Goal: Task Accomplishment & Management: Manage account settings

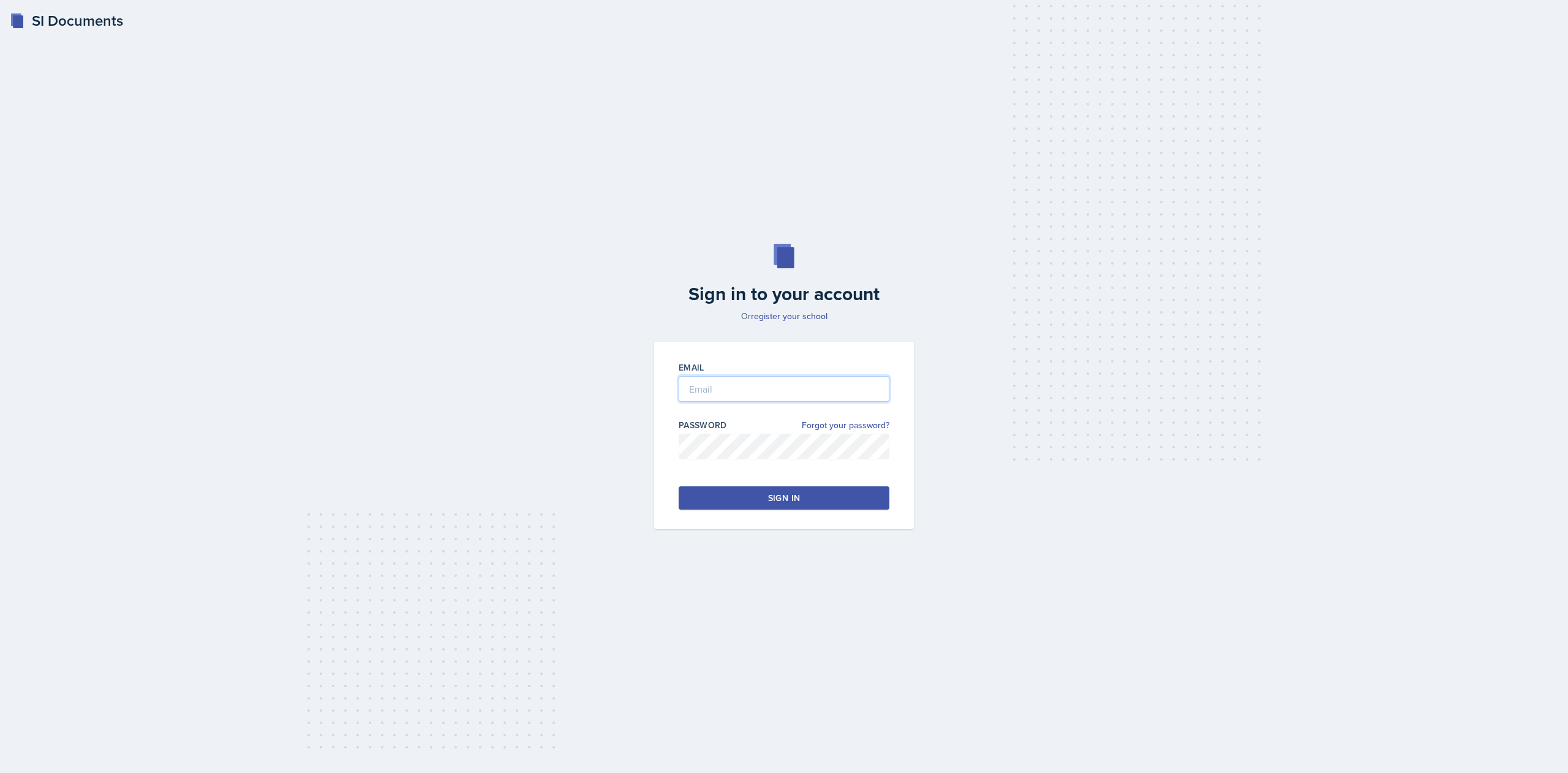
click at [710, 382] on input "email" at bounding box center [784, 388] width 211 height 26
type input "m"
type input "[EMAIL_ADDRESS][DOMAIN_NAME]"
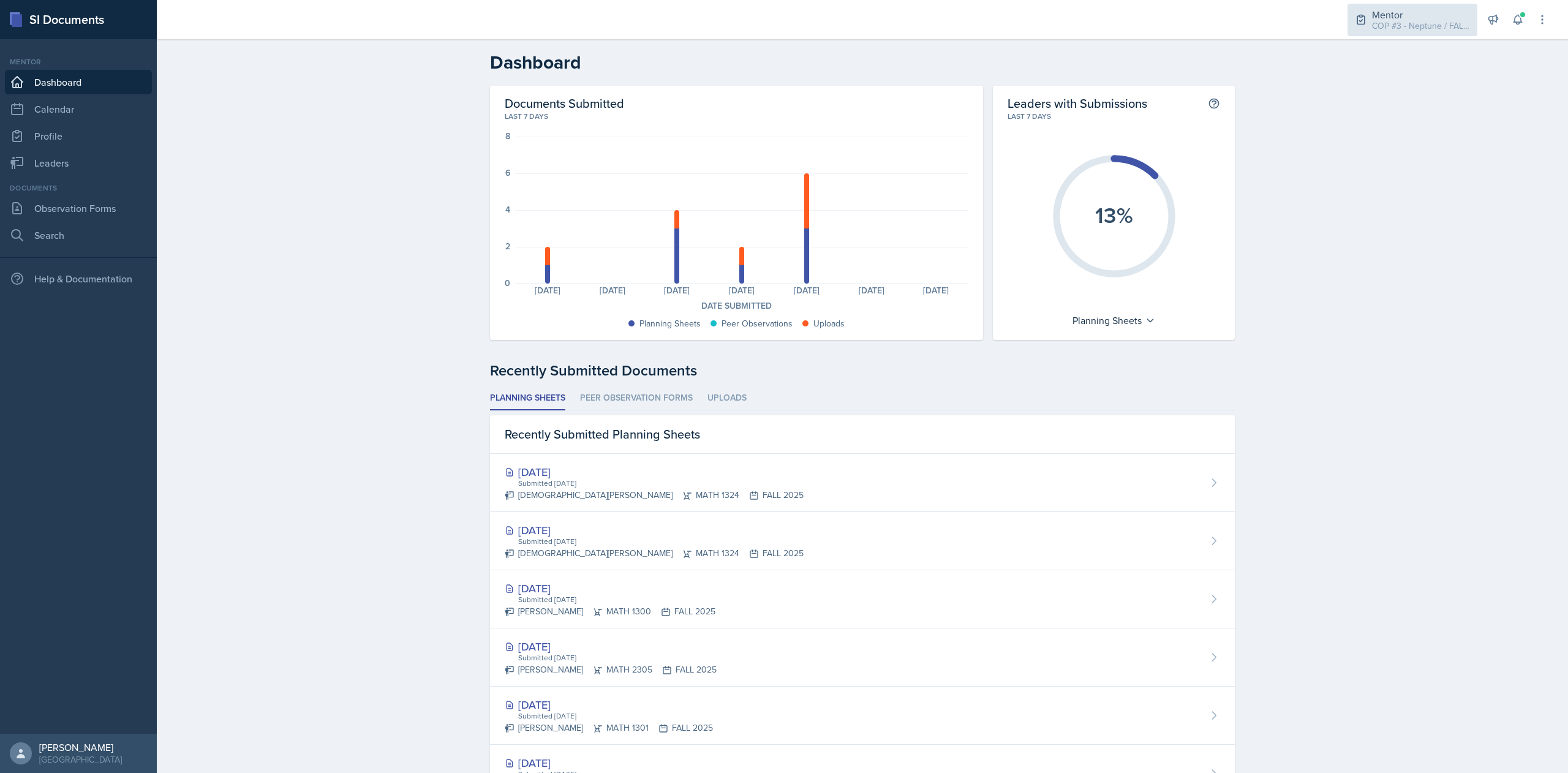
click at [1460, 27] on div "COP #3 - Neptune / FALL 2025" at bounding box center [1421, 26] width 98 height 13
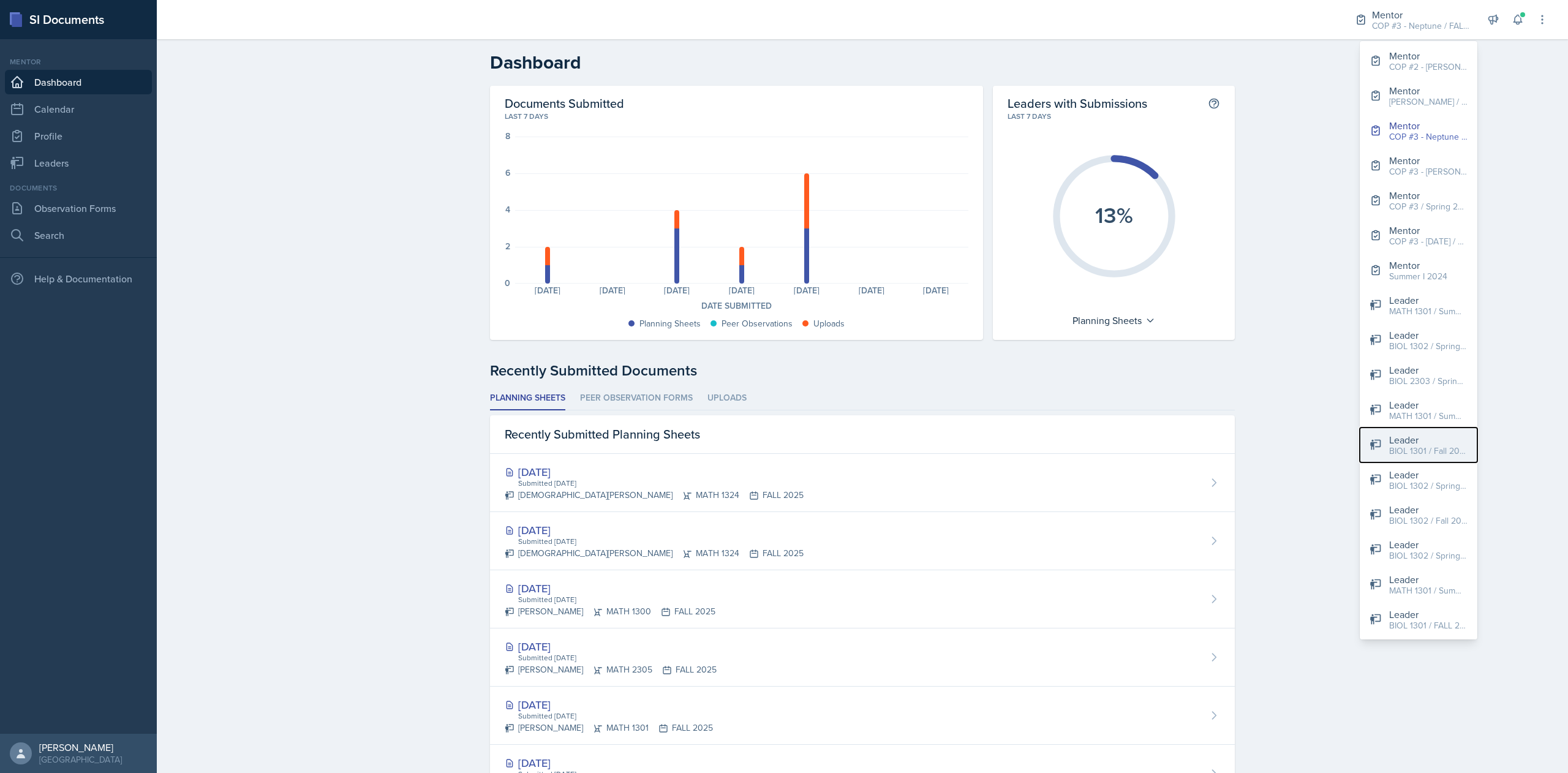
click at [1427, 440] on div "Leader" at bounding box center [1429, 439] width 79 height 14
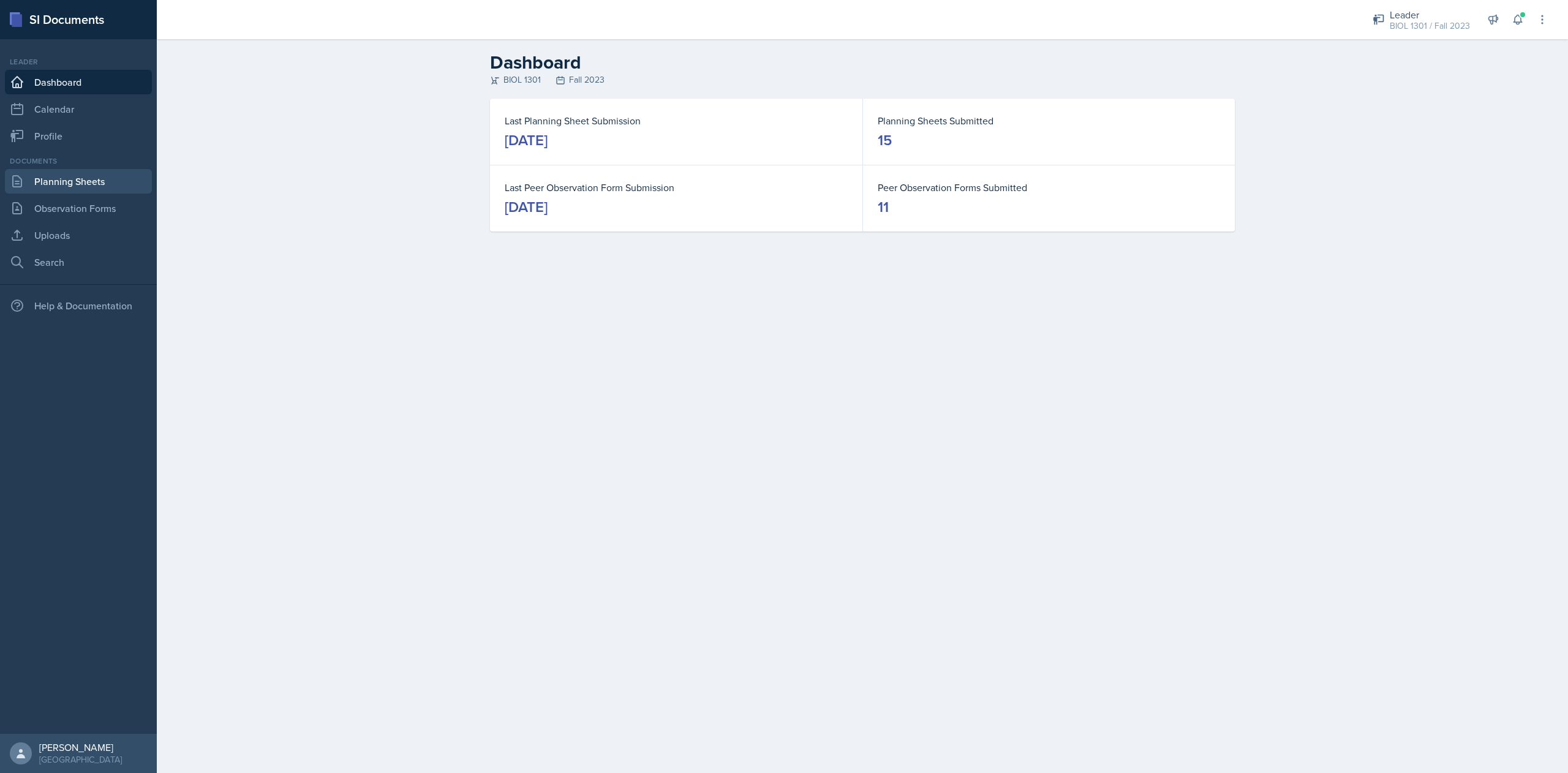
click at [77, 181] on link "Planning Sheets" at bounding box center [78, 181] width 147 height 25
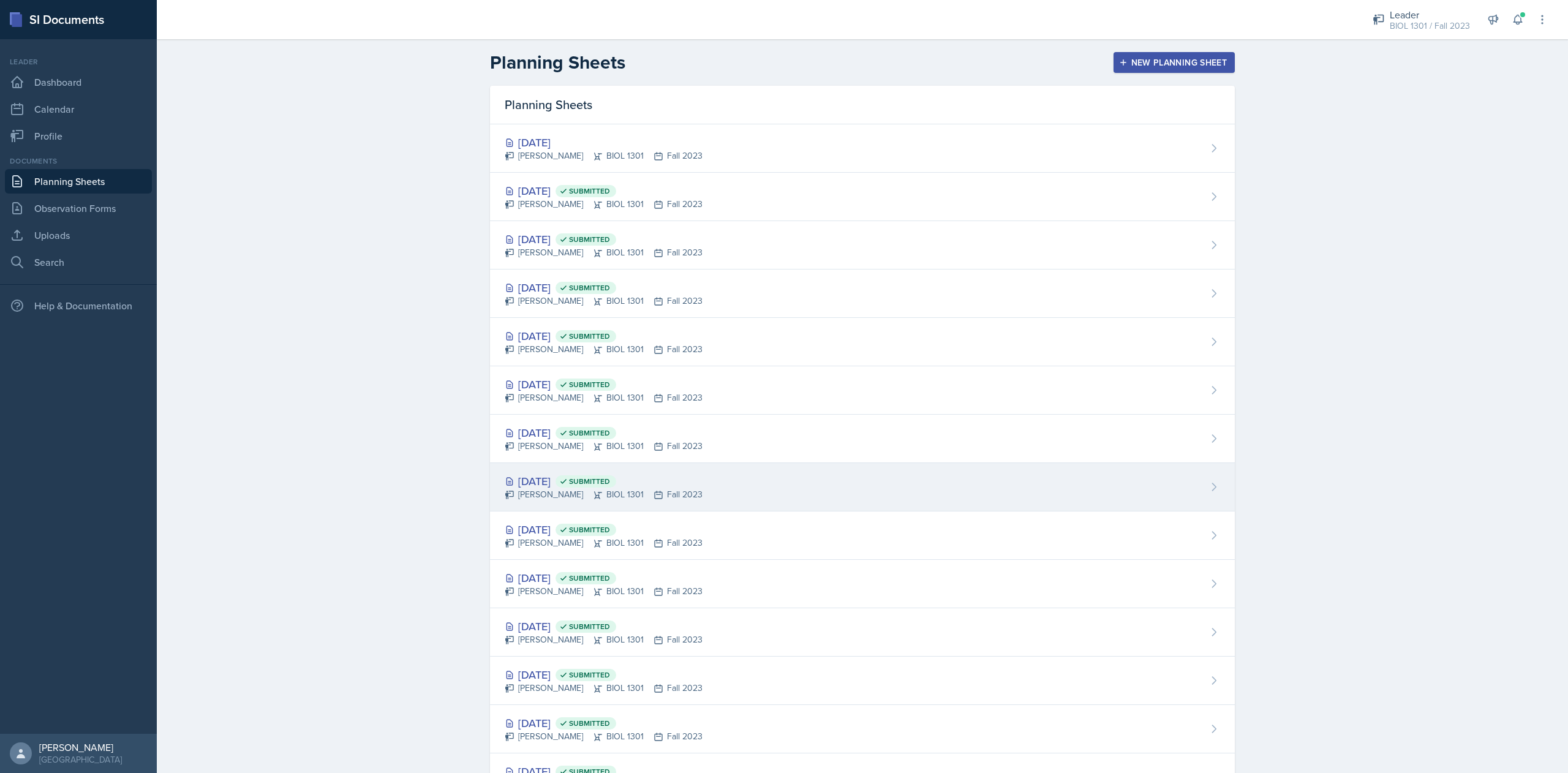
scroll to position [157, 0]
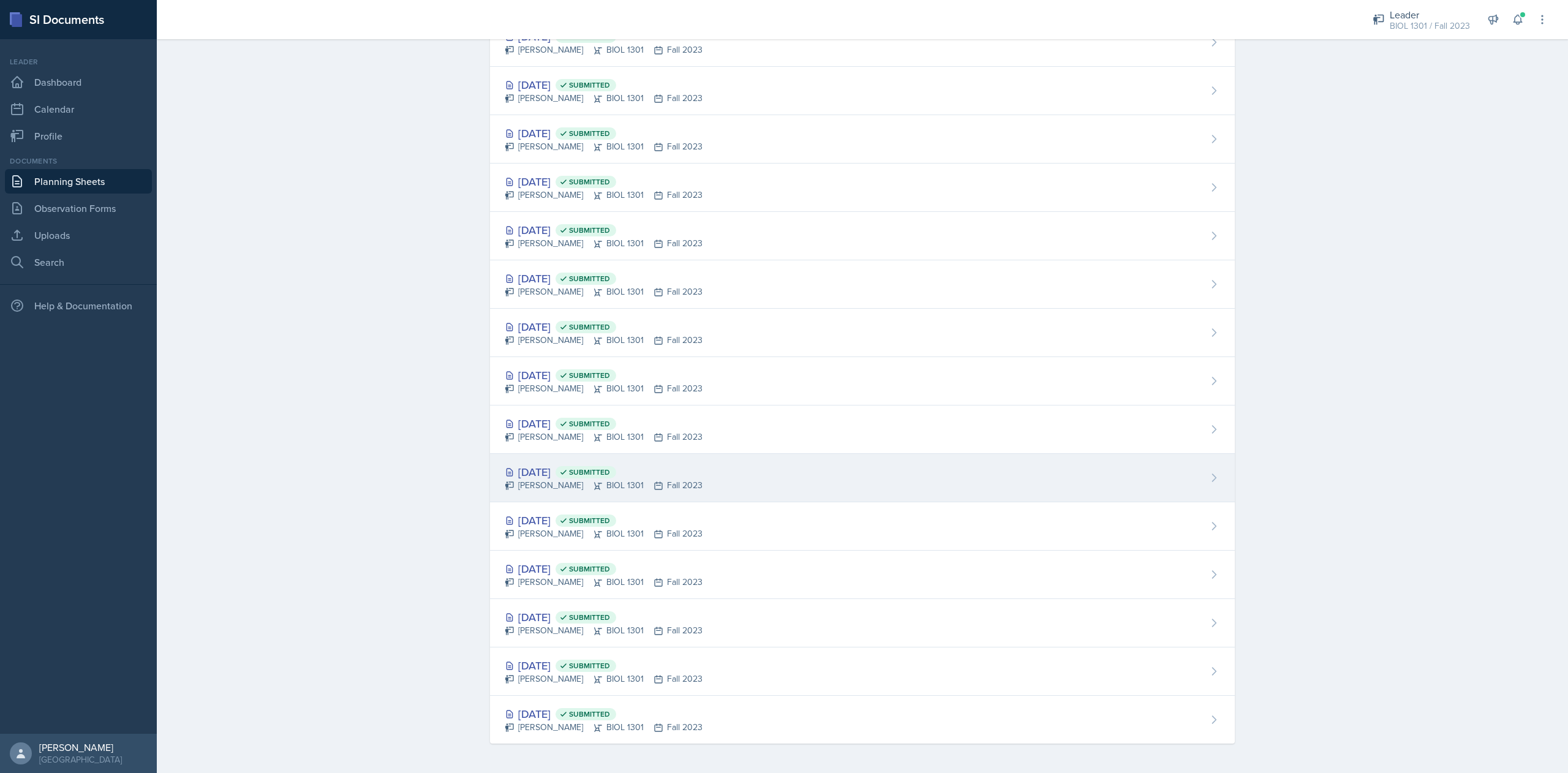
click at [538, 475] on div "[DATE] Submitted" at bounding box center [603, 472] width 198 height 17
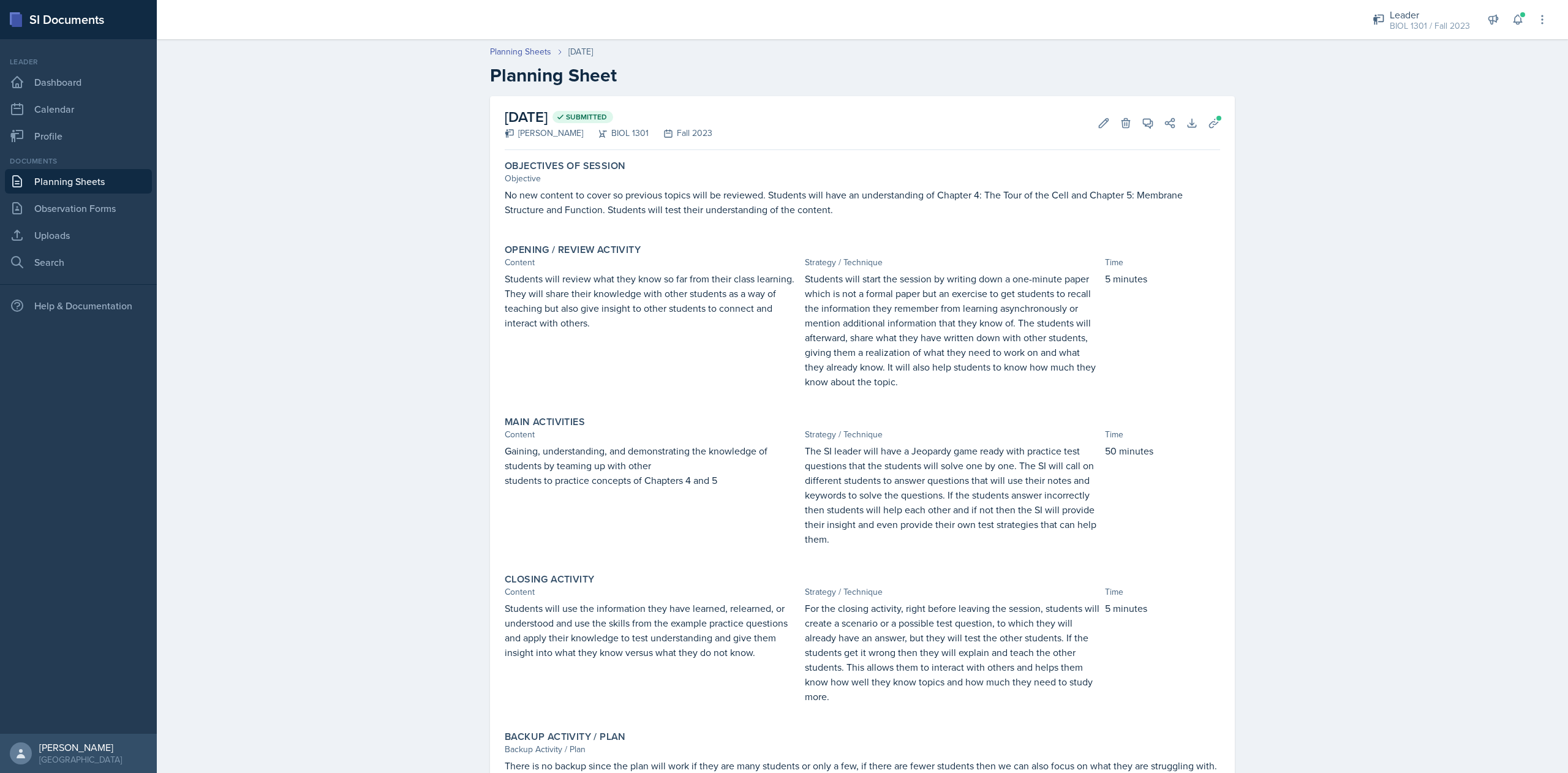
scroll to position [61, 0]
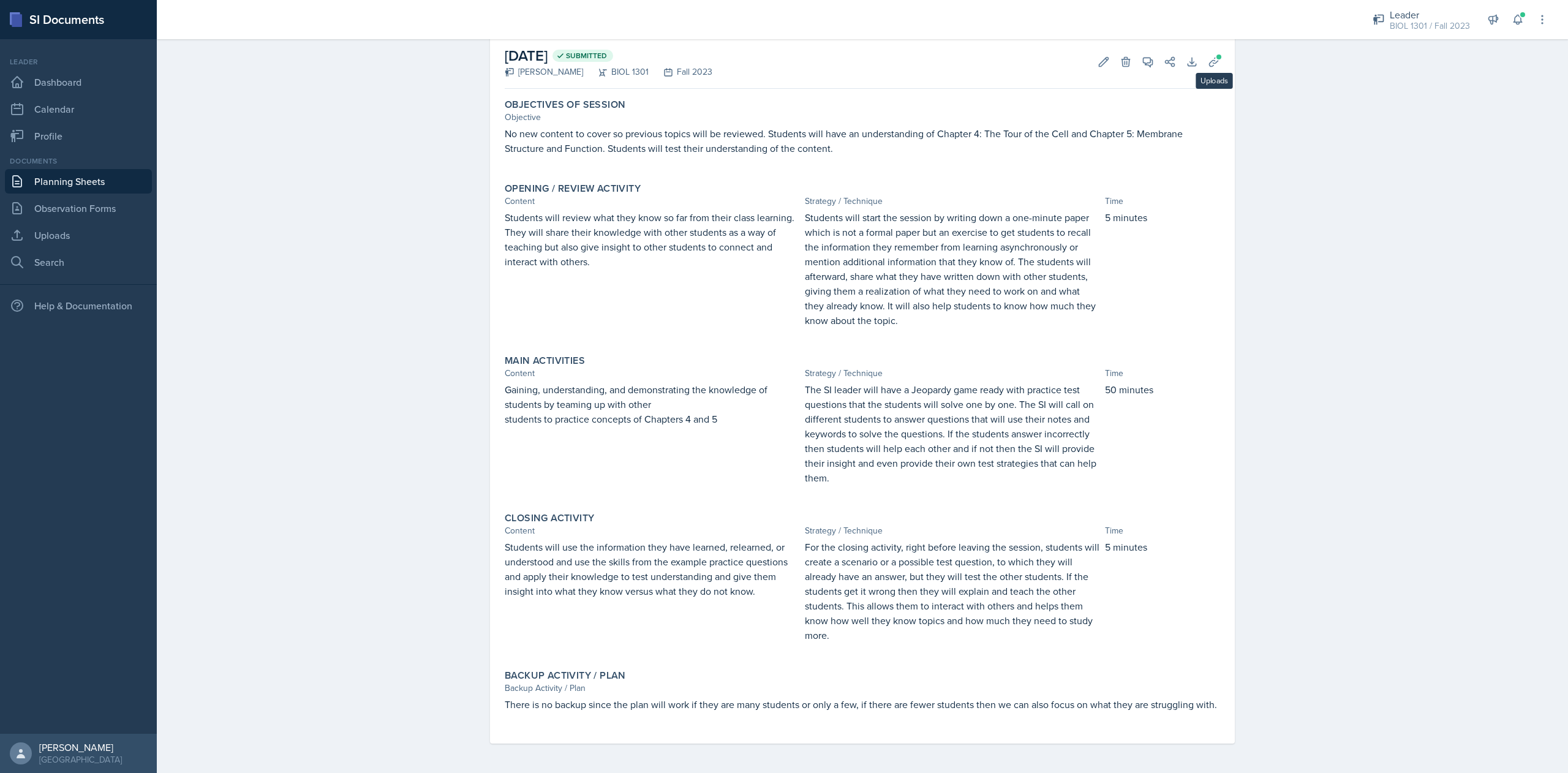
click at [1199, 74] on div "[DATE] Submitted [PERSON_NAME] BIOL 1301 Fall 2023 Edit Delete View Comments Co…" at bounding box center [863, 62] width 716 height 54
click at [1203, 70] on button "Uploads" at bounding box center [1214, 62] width 22 height 22
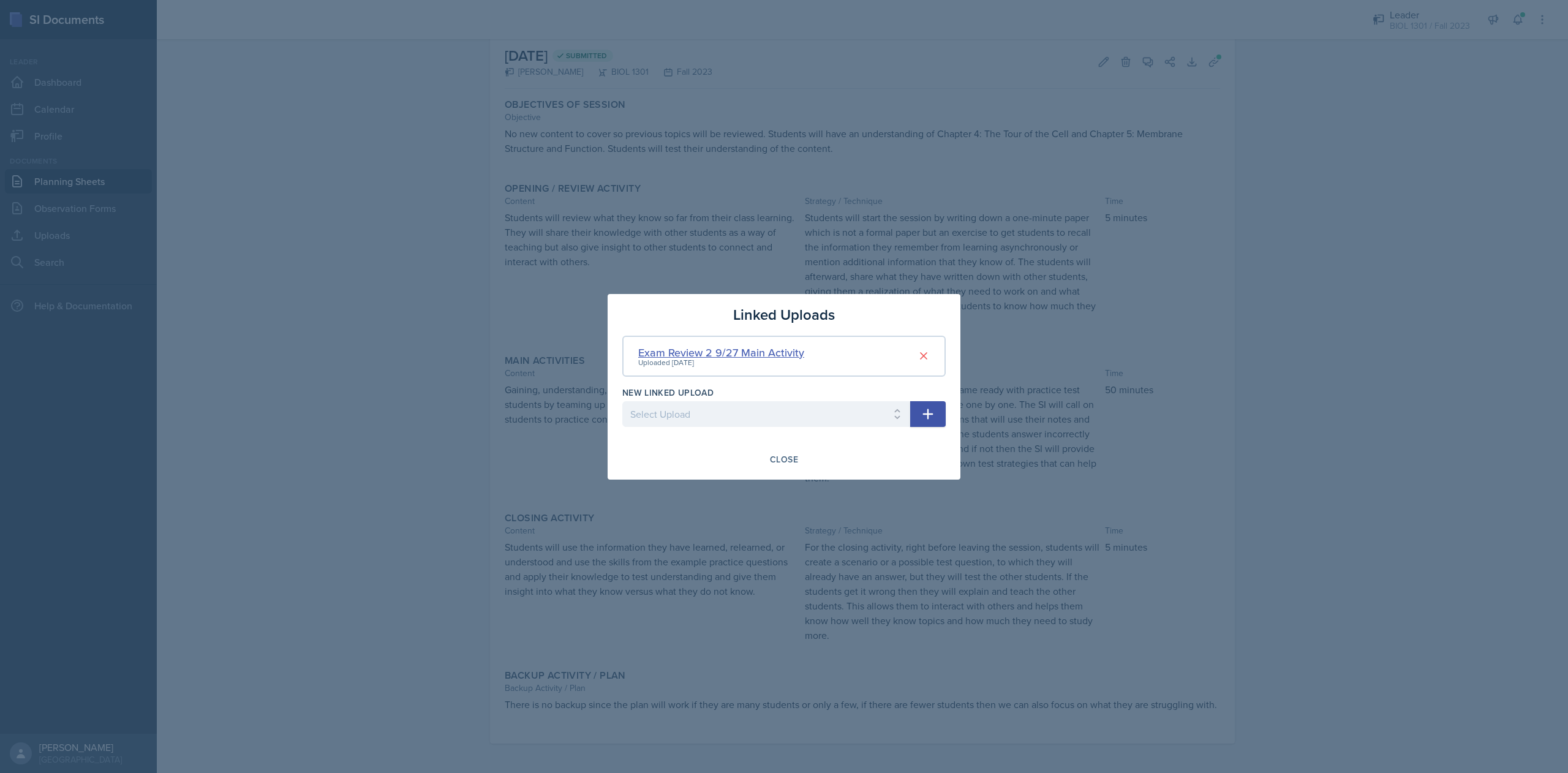
click at [735, 353] on div "Exam Review 2 9/27 Main Activity" at bounding box center [721, 352] width 166 height 17
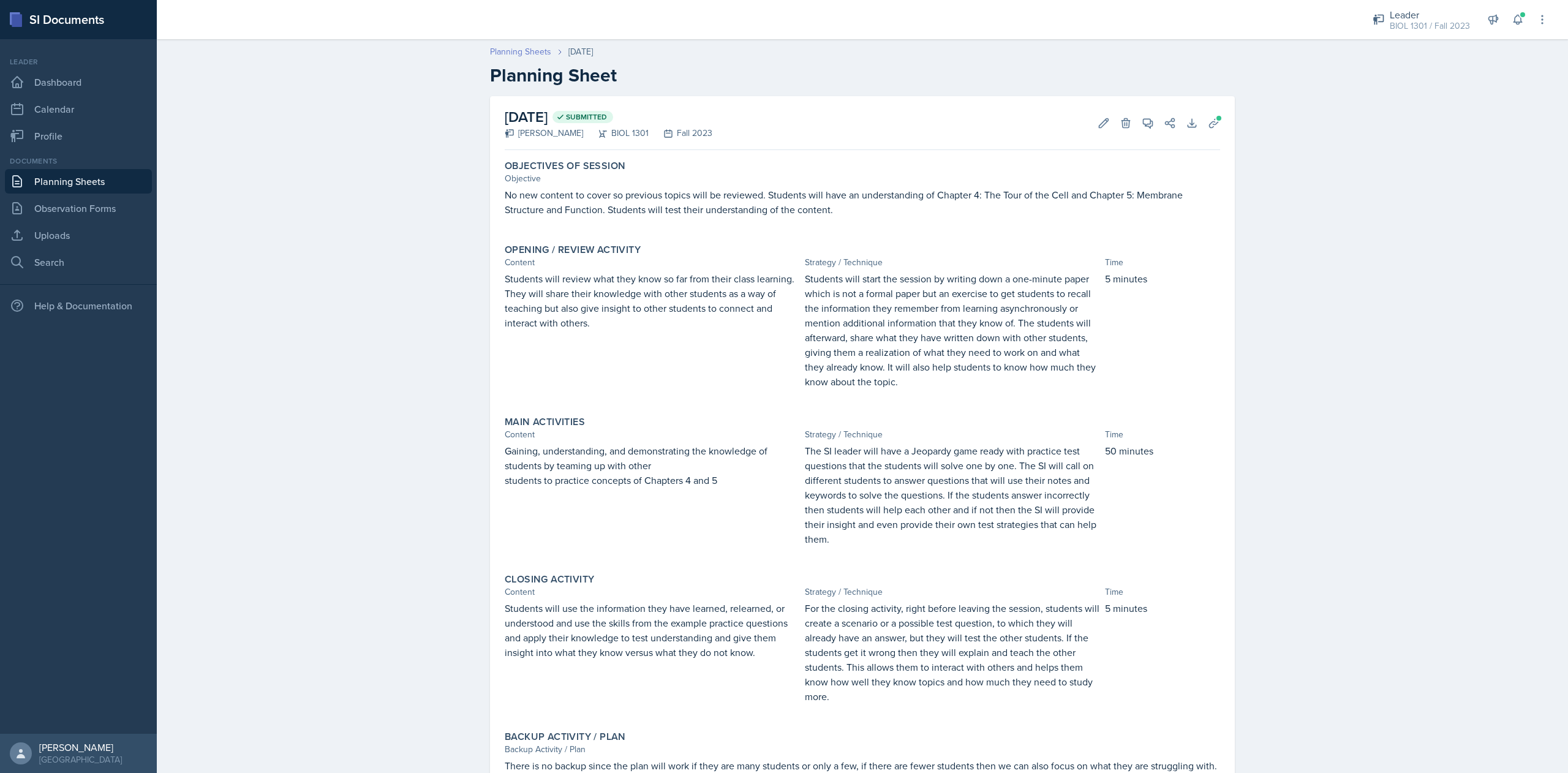
click at [518, 55] on link "Planning Sheets" at bounding box center [521, 52] width 61 height 13
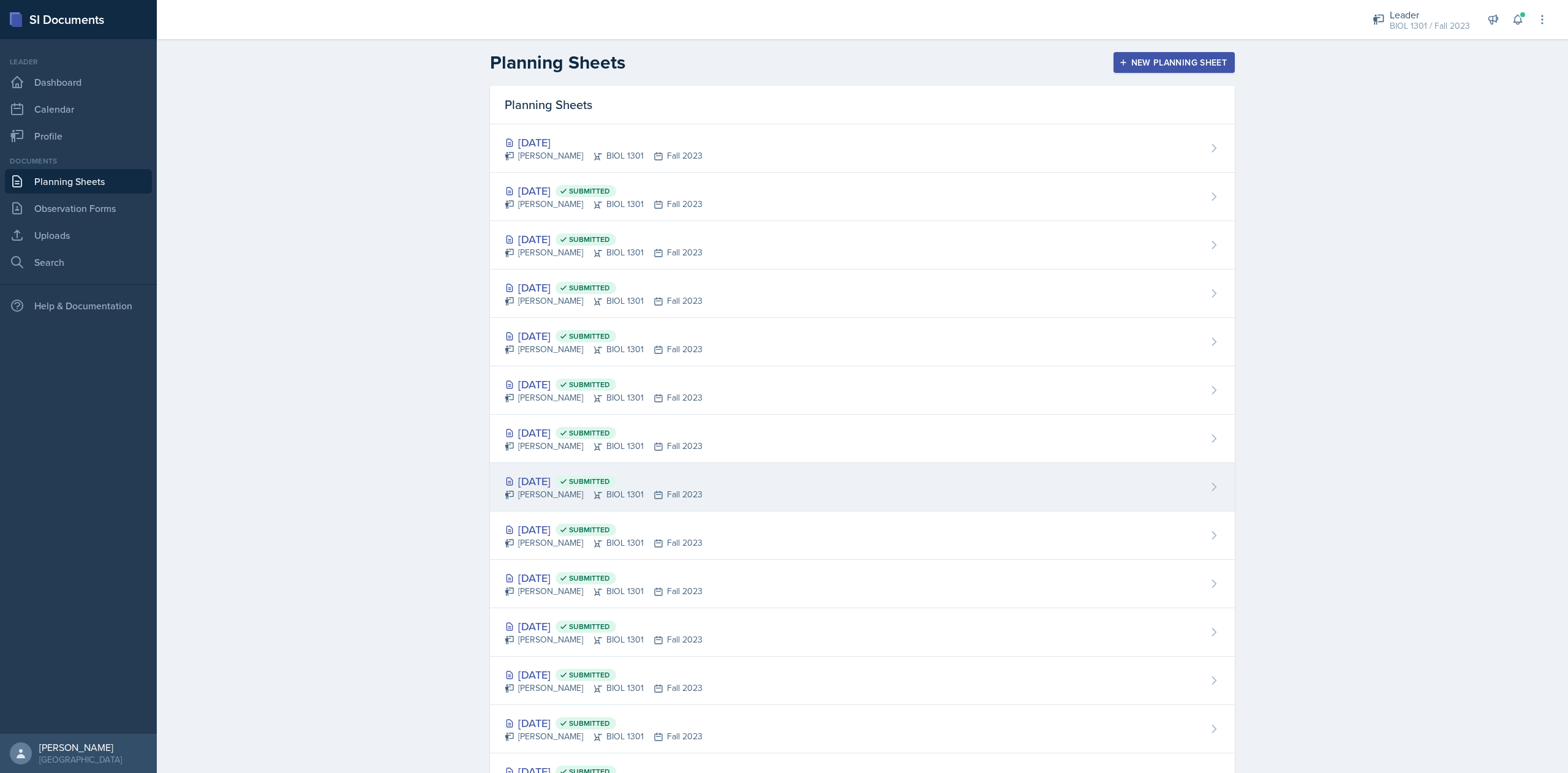
scroll to position [157, 0]
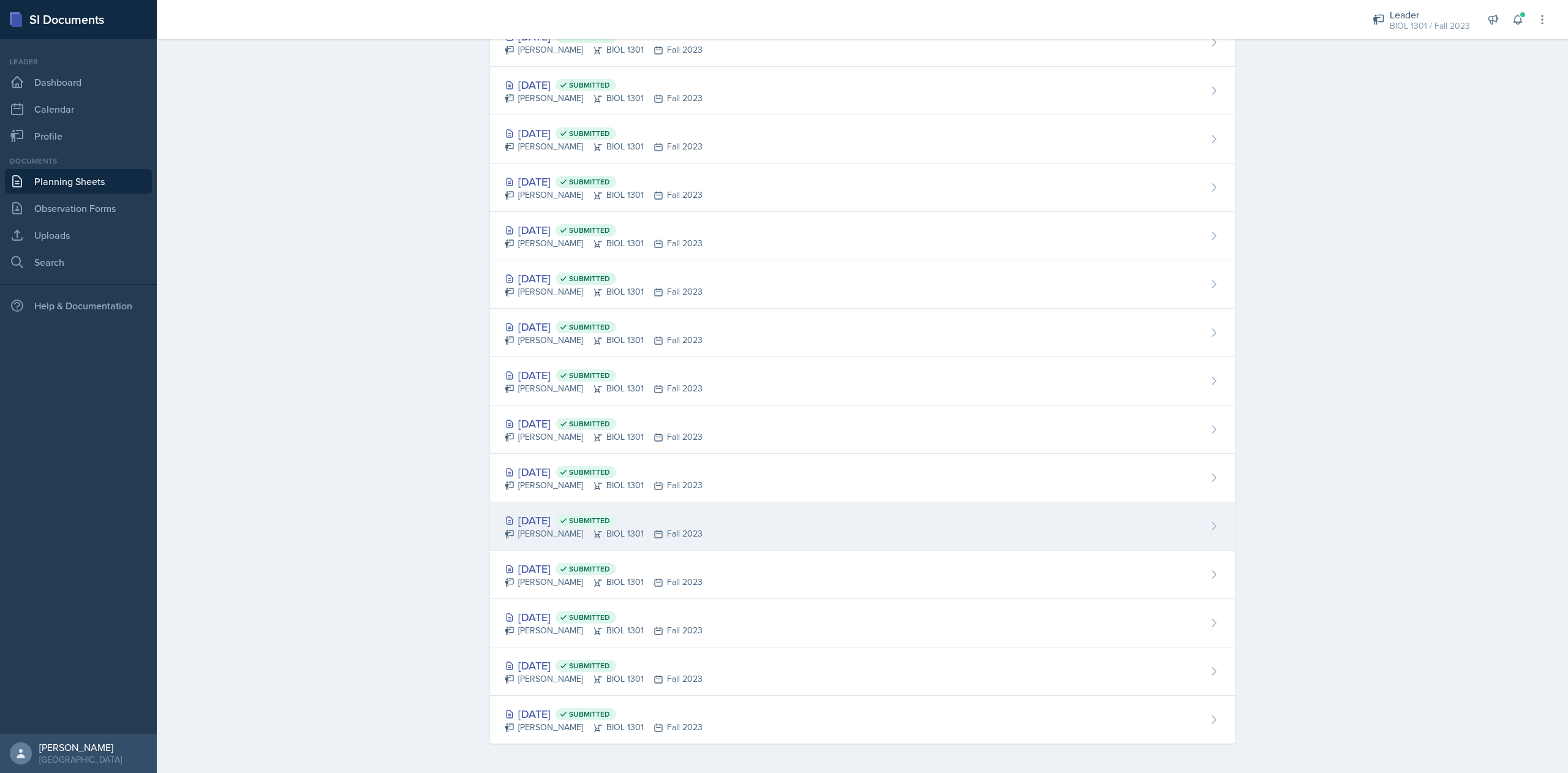
click at [542, 519] on div "[DATE] Submitted" at bounding box center [603, 521] width 198 height 17
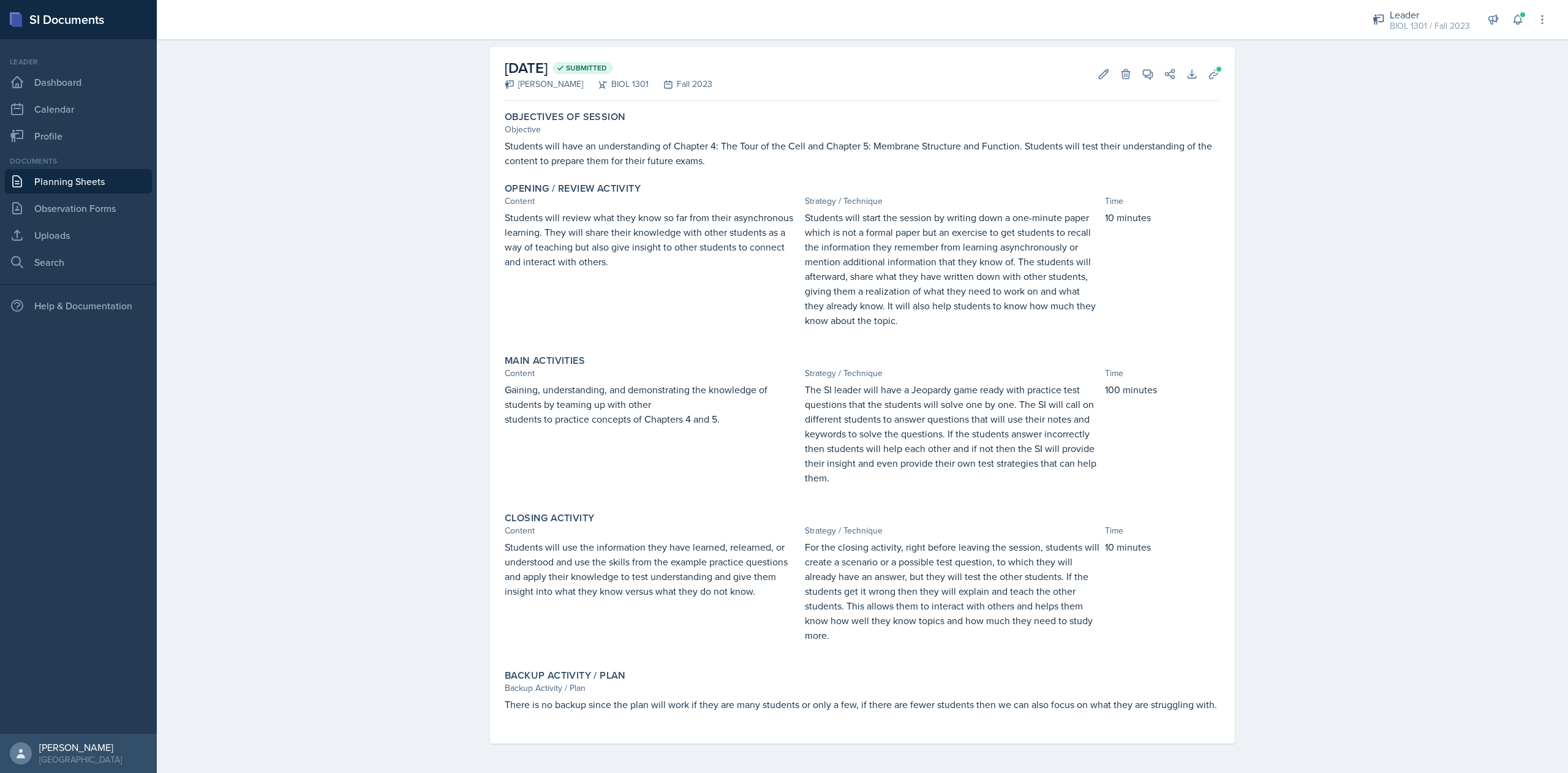
scroll to position [46, 0]
click at [1208, 79] on icon at bounding box center [1214, 78] width 12 height 12
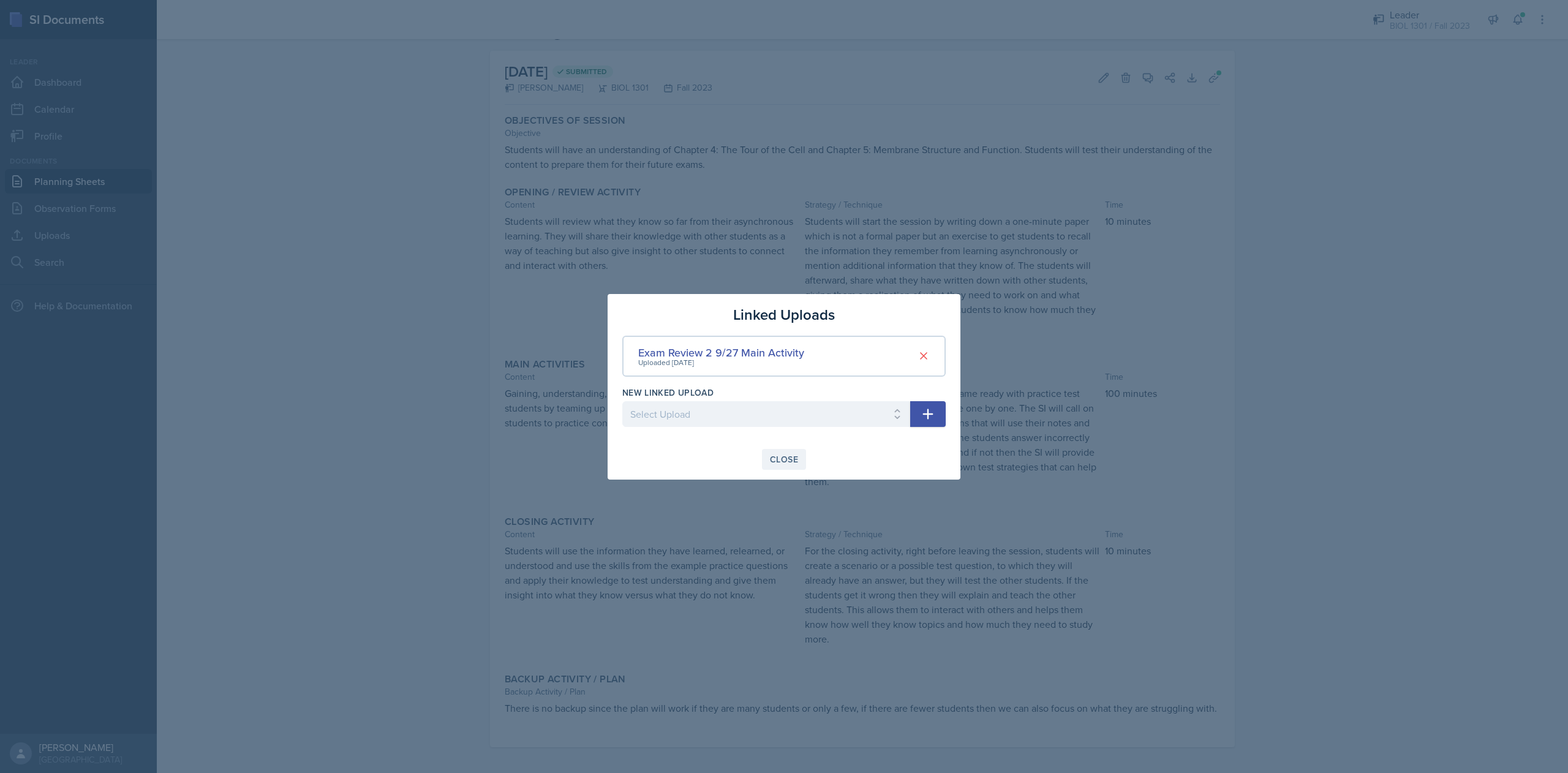
click at [782, 449] on button "Close" at bounding box center [784, 459] width 44 height 21
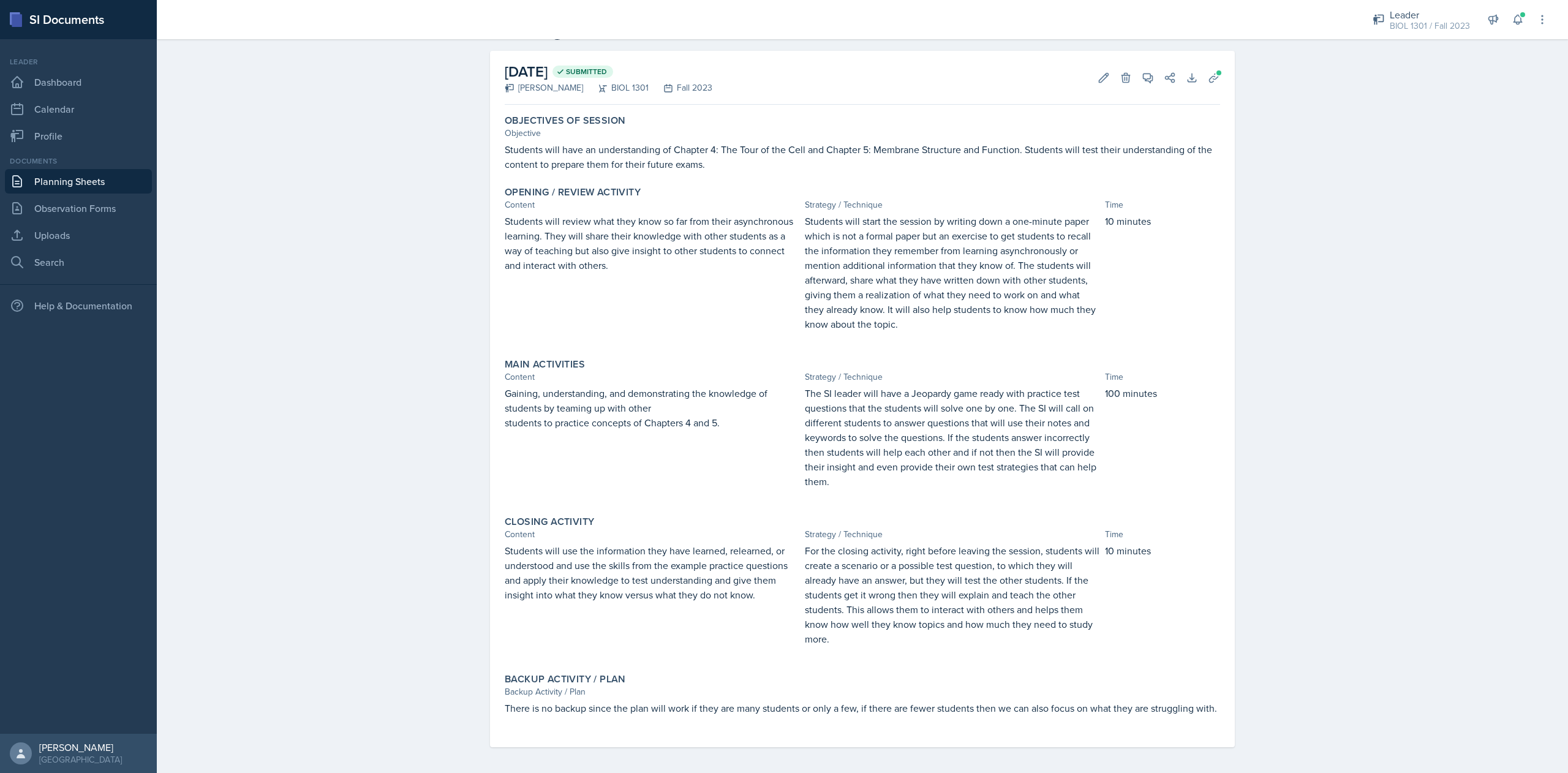
click at [74, 179] on link "Planning Sheets" at bounding box center [78, 181] width 147 height 25
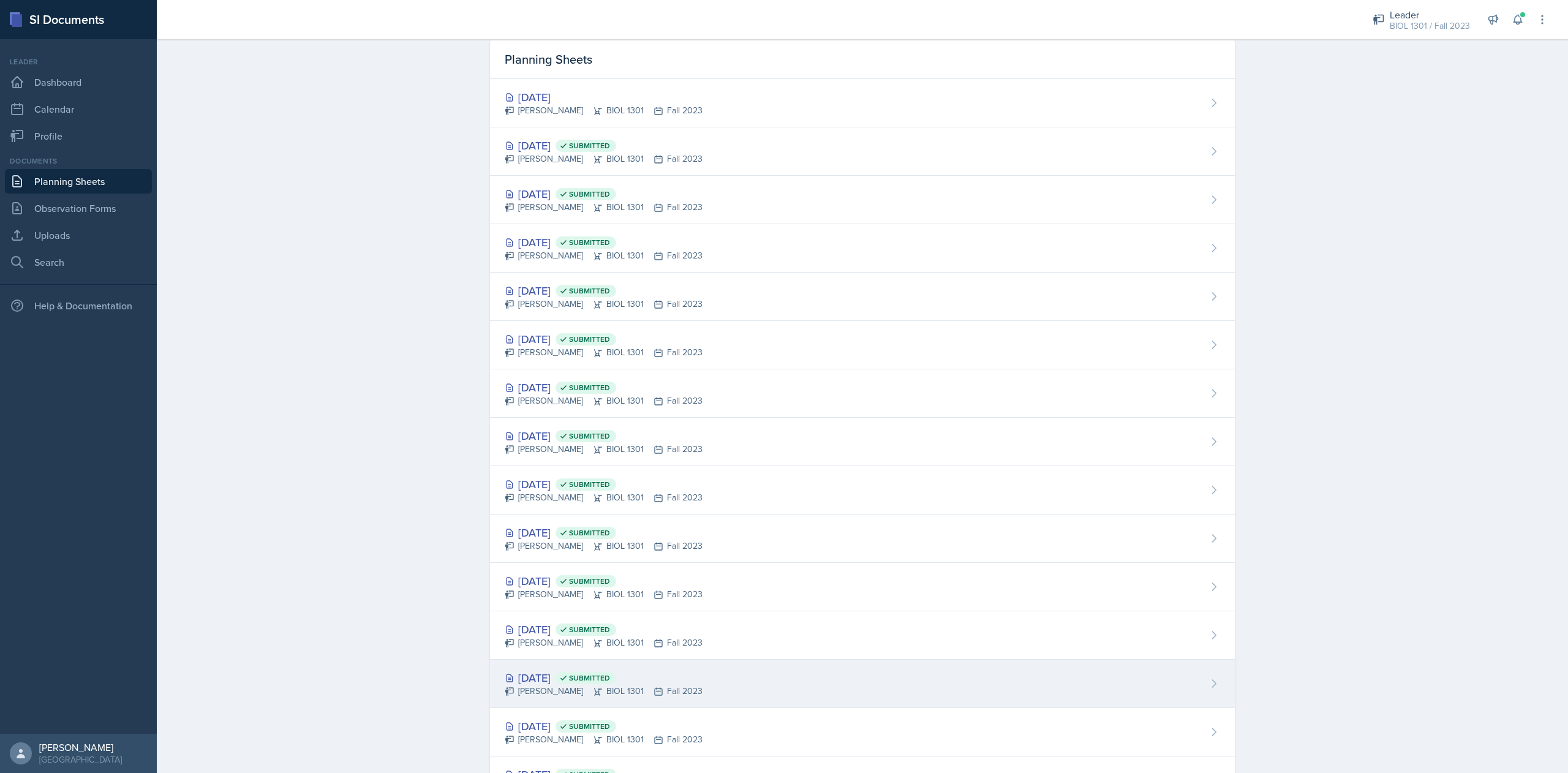
click at [561, 683] on div "[DATE] Submitted" at bounding box center [603, 678] width 198 height 17
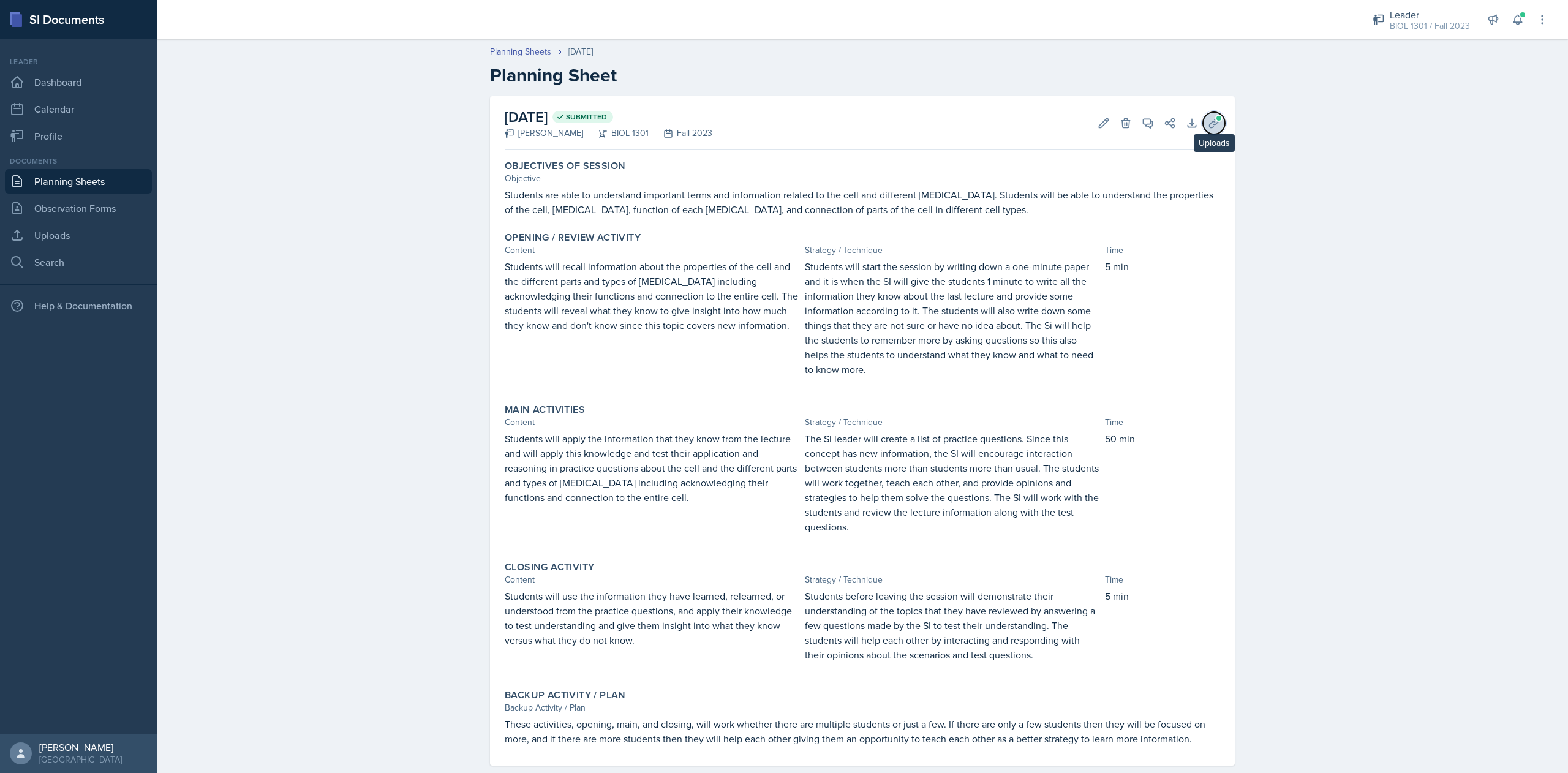
click at [1209, 126] on icon at bounding box center [1214, 123] width 12 height 12
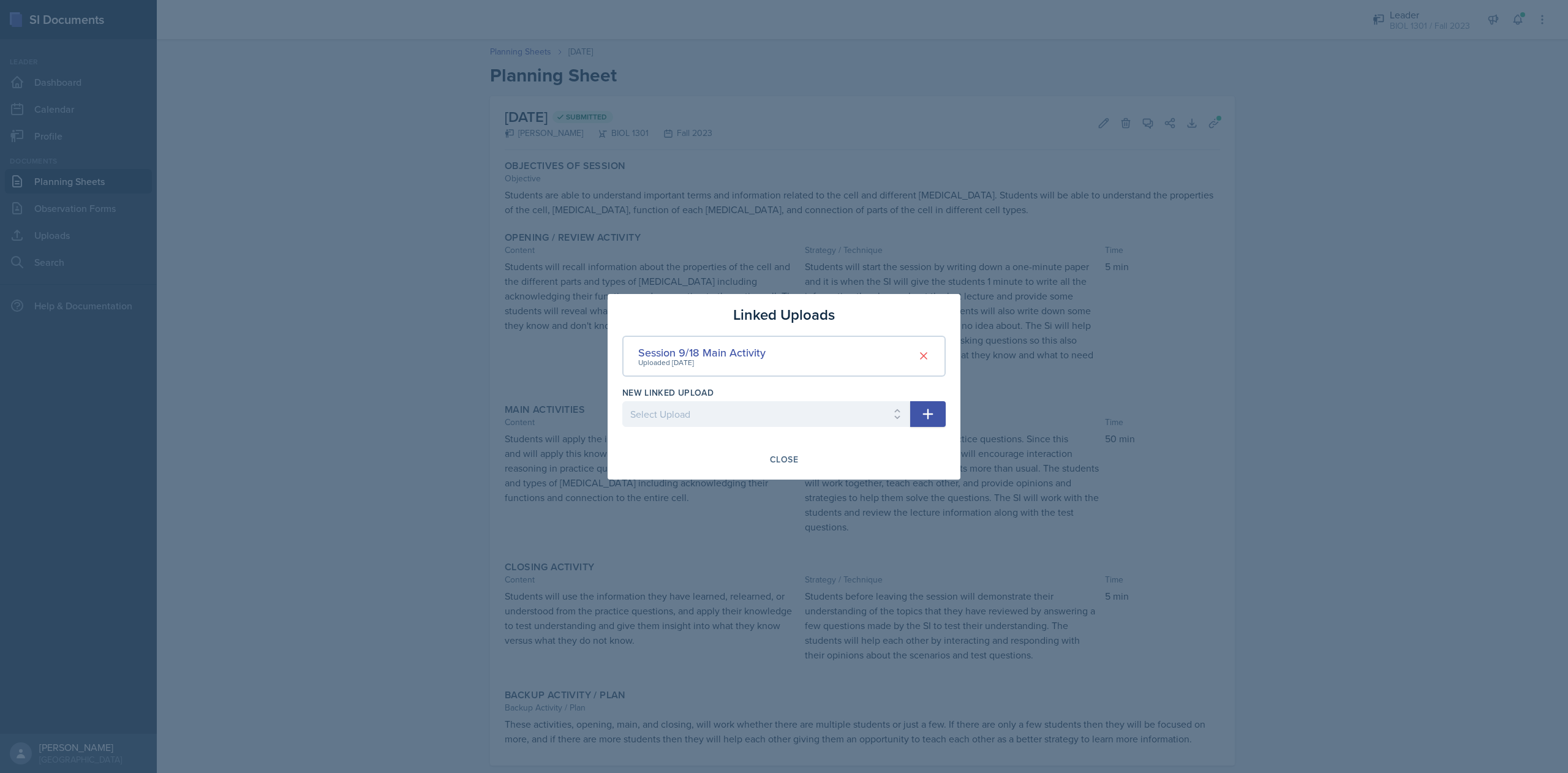
click at [1205, 271] on div at bounding box center [784, 386] width 1568 height 773
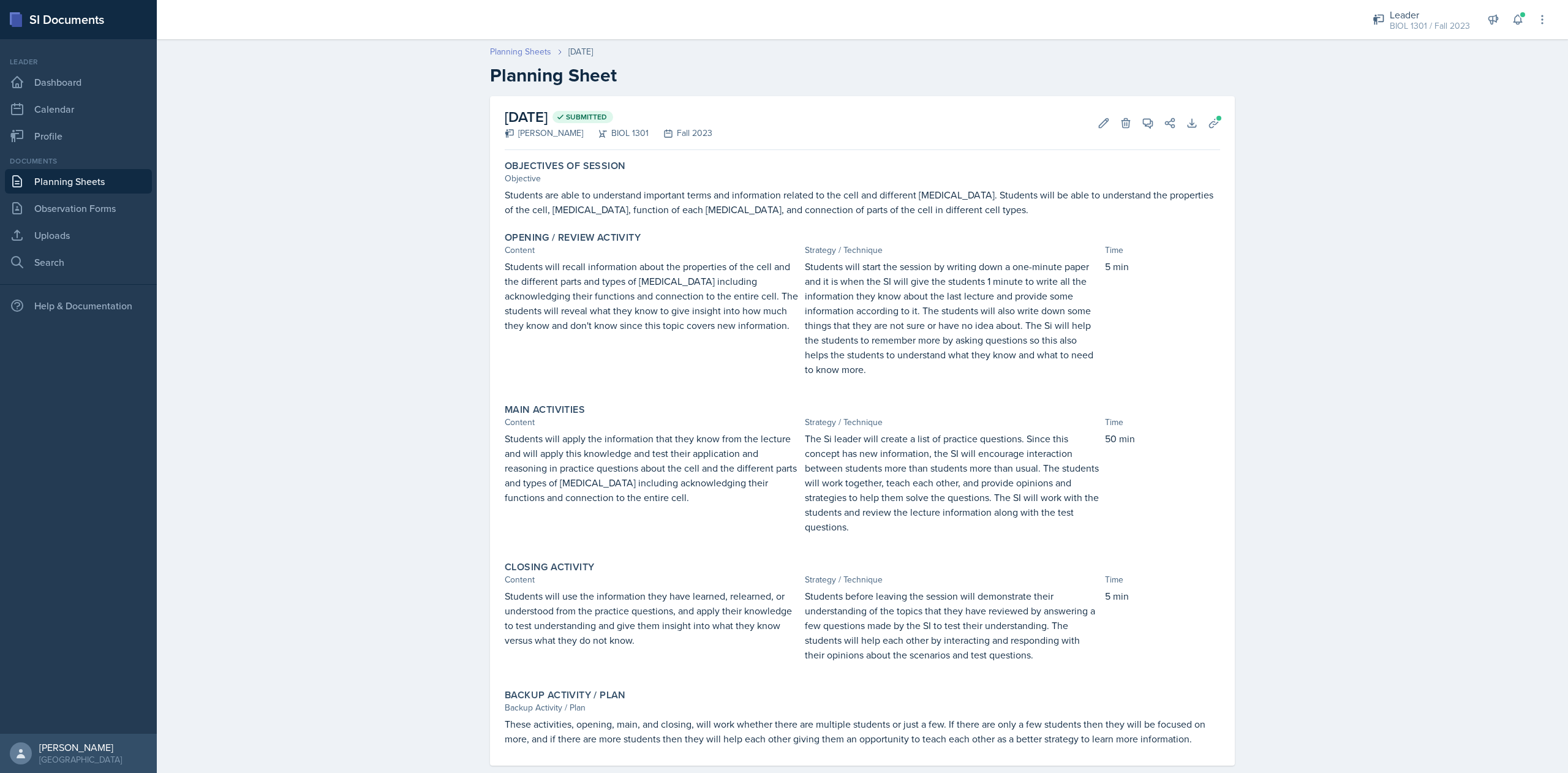
click at [499, 52] on link "Planning Sheets" at bounding box center [521, 52] width 61 height 13
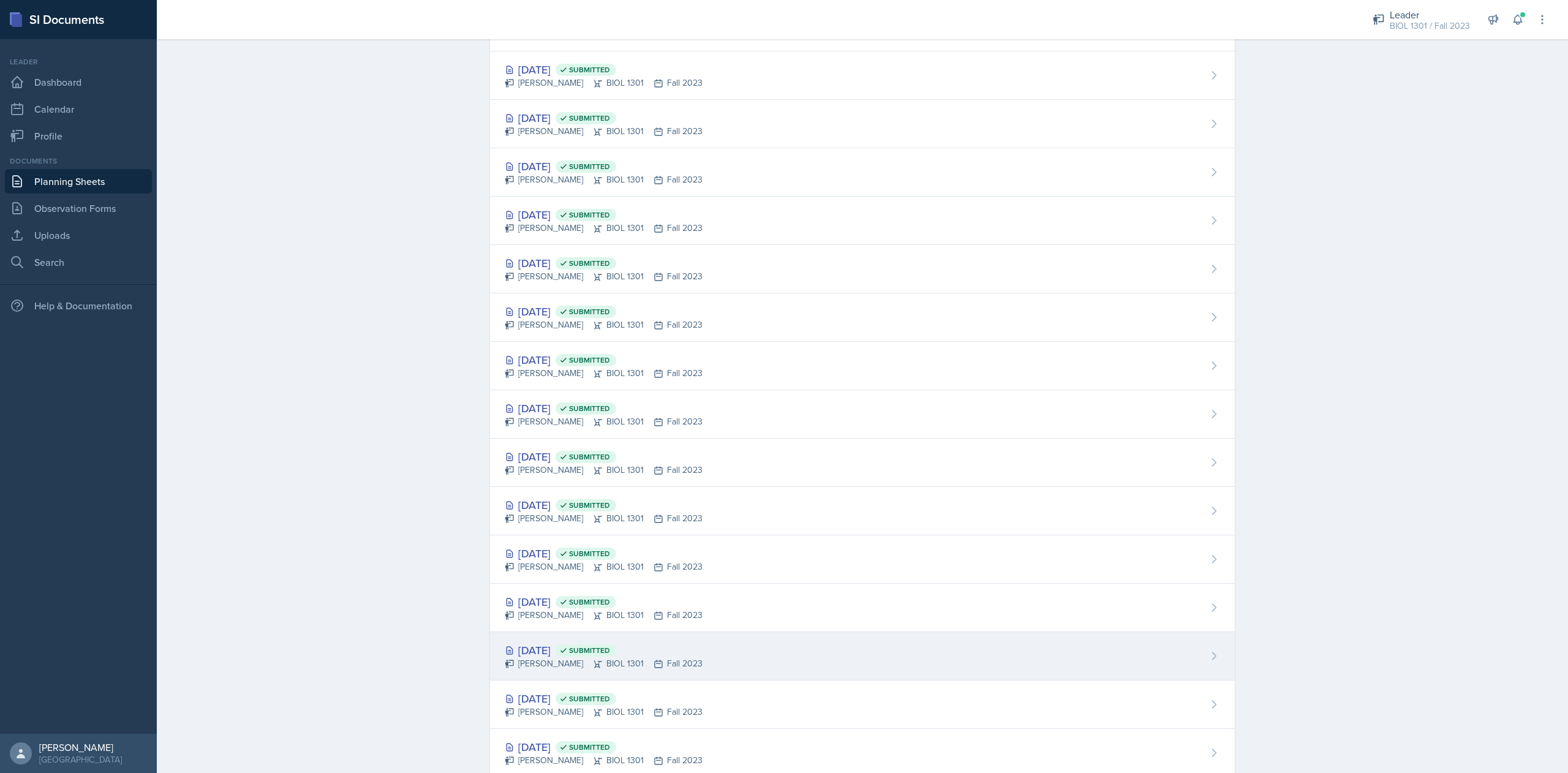
scroll to position [157, 0]
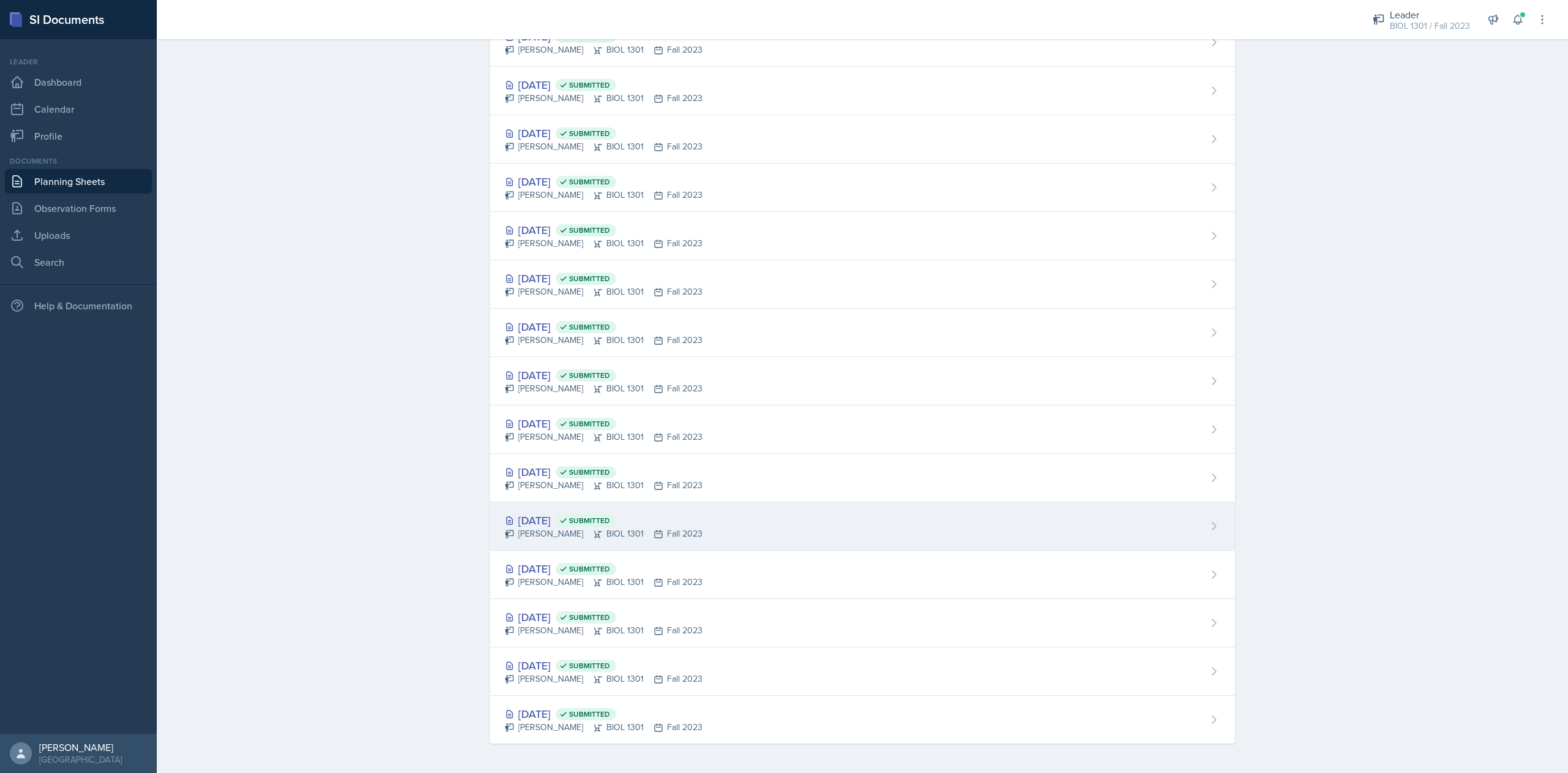
click at [552, 519] on div "[DATE] Submitted" at bounding box center [603, 521] width 198 height 17
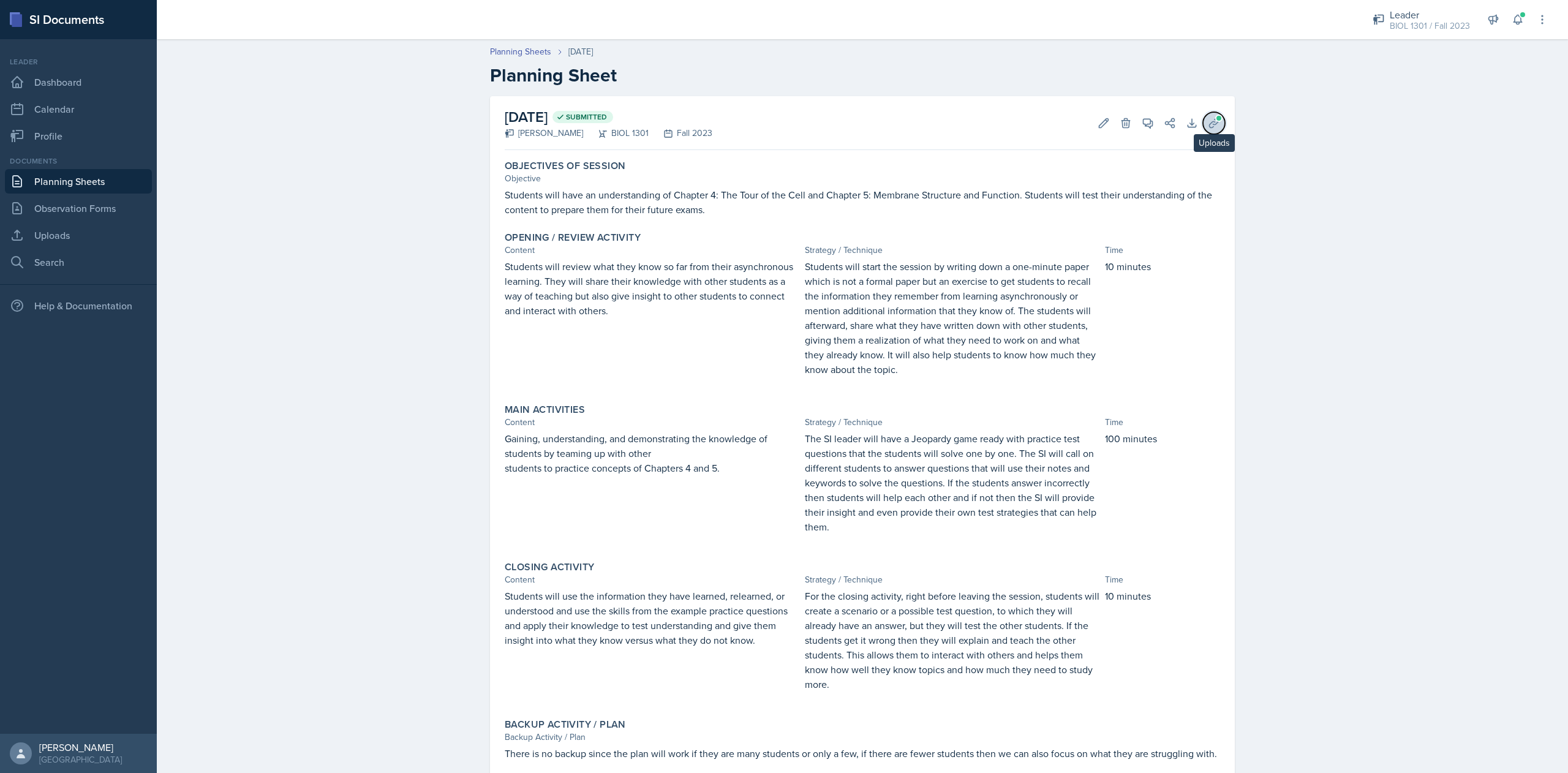
click at [1208, 117] on icon at bounding box center [1214, 123] width 12 height 12
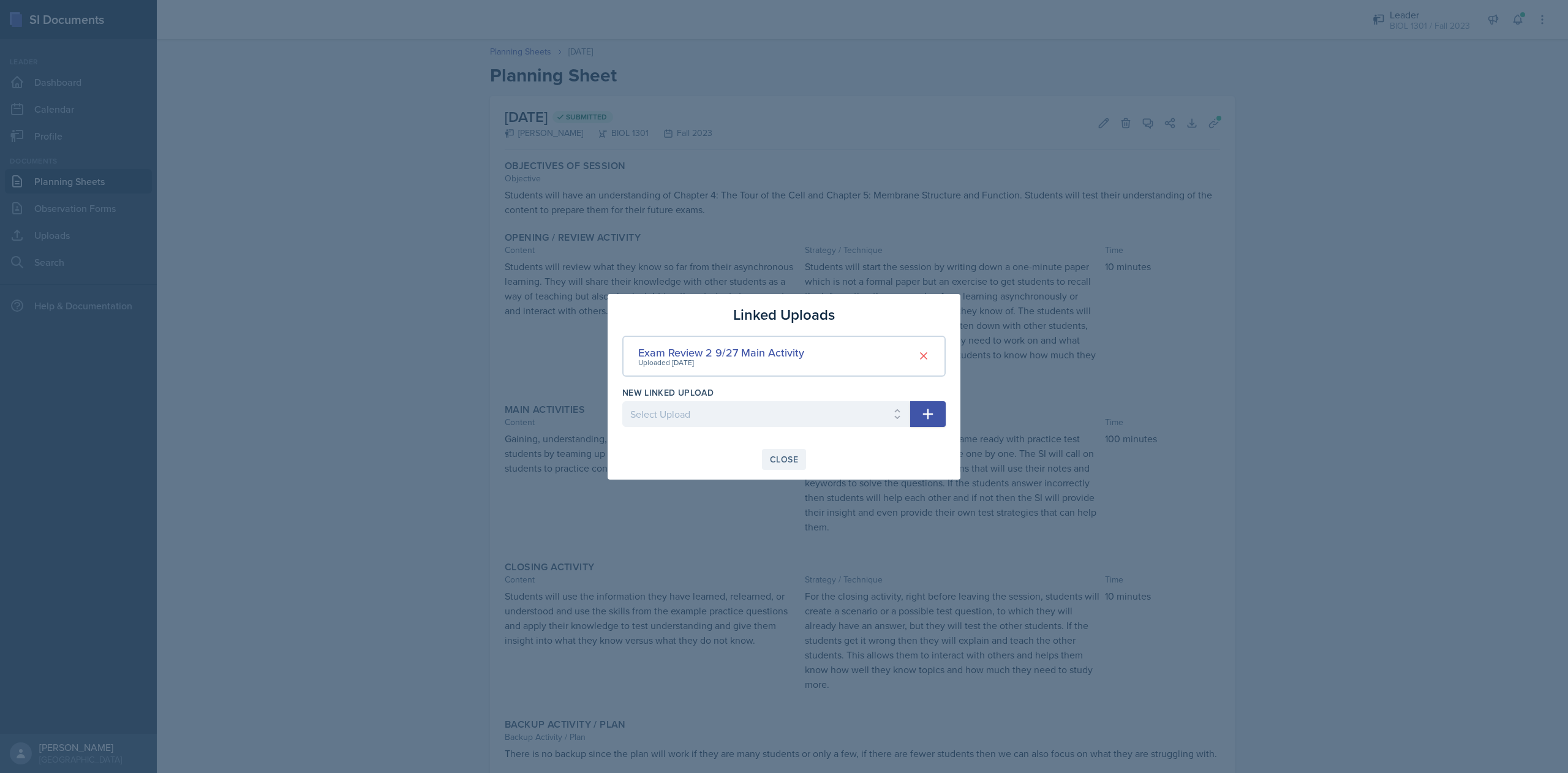
click at [790, 454] on div "Close" at bounding box center [784, 459] width 28 height 10
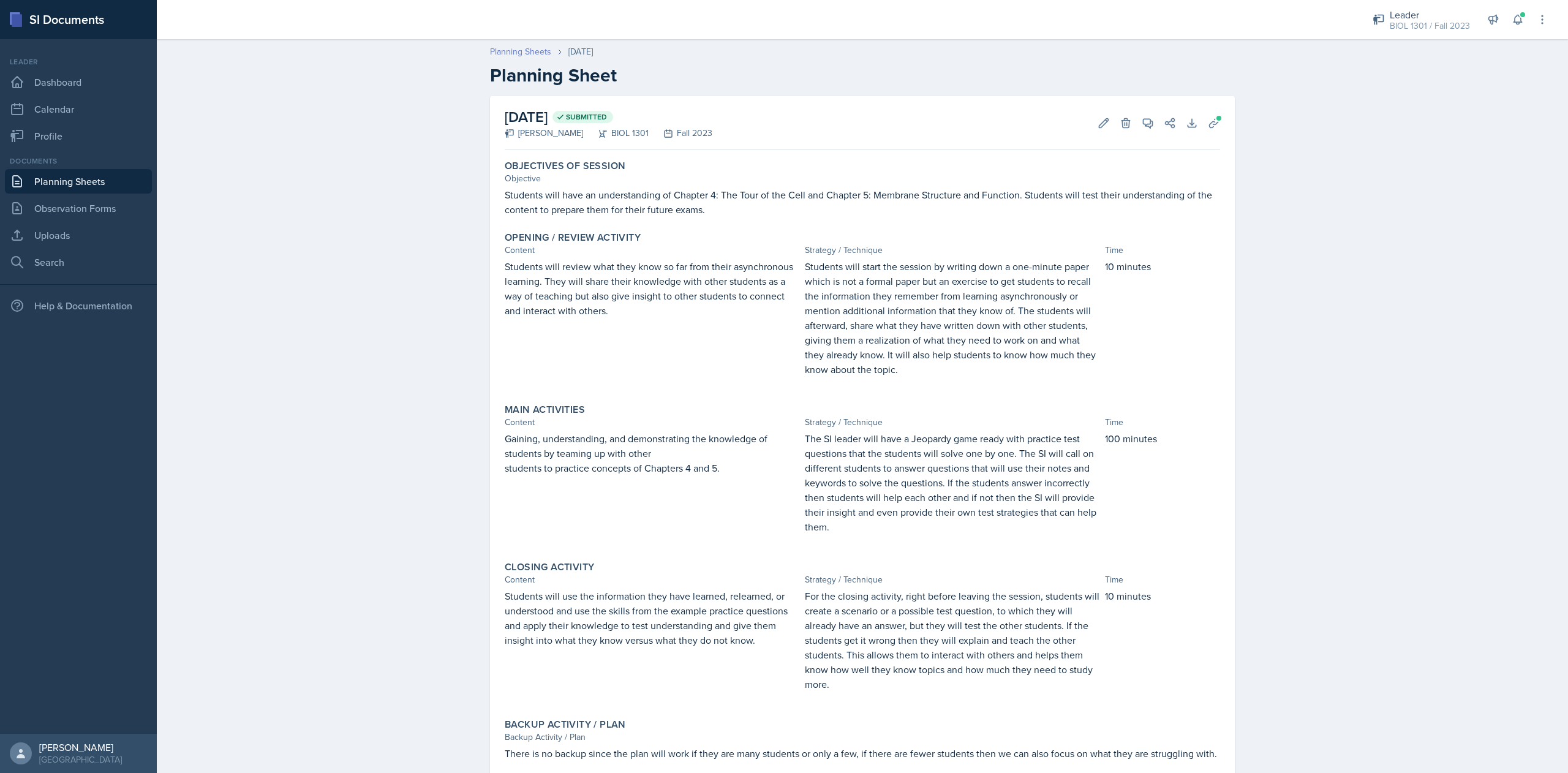
click at [490, 49] on link "Planning Sheets" at bounding box center [521, 52] width 61 height 13
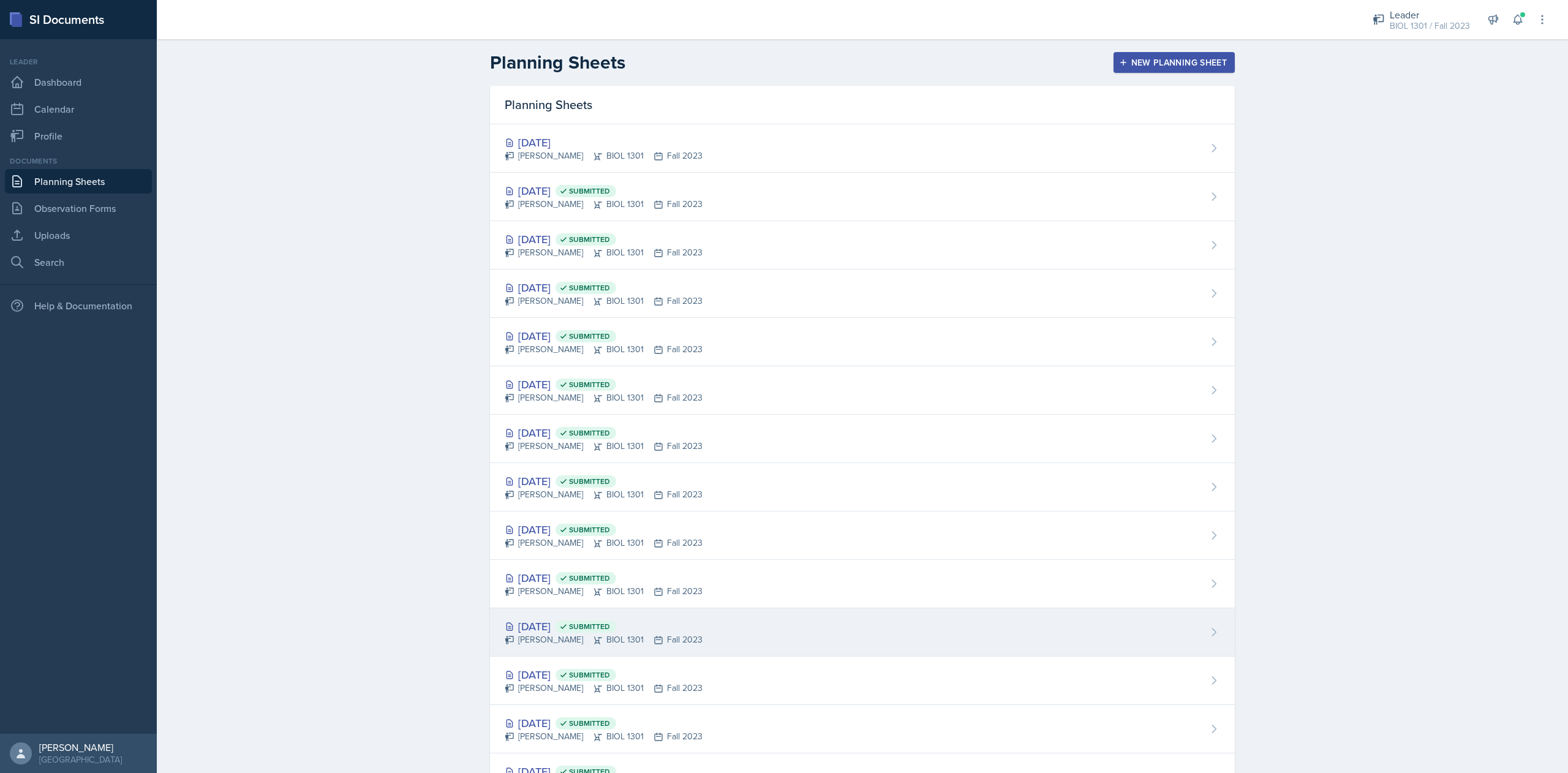
click at [550, 631] on div "[DATE] Submitted" at bounding box center [603, 626] width 198 height 17
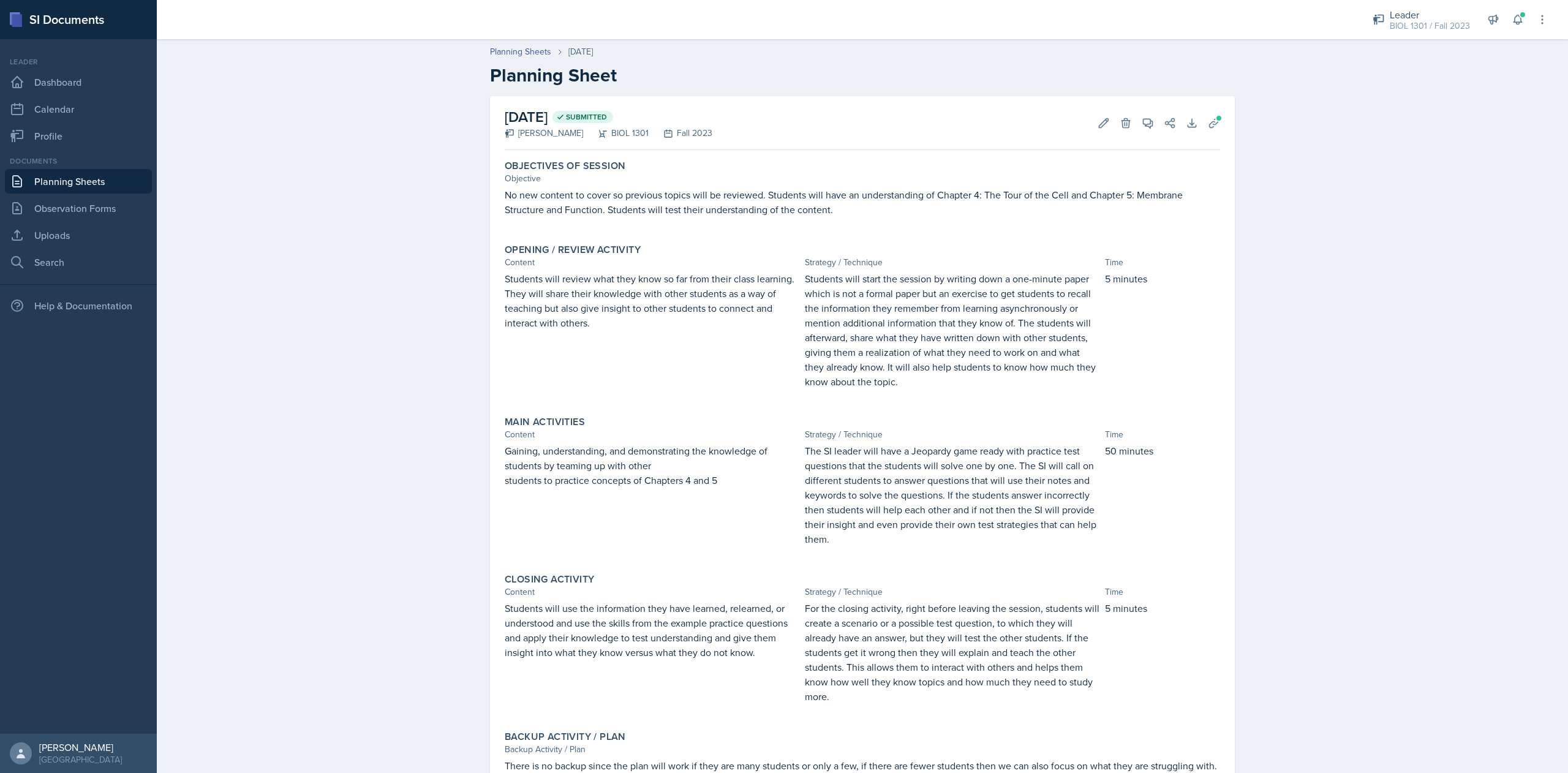
scroll to position [61, 0]
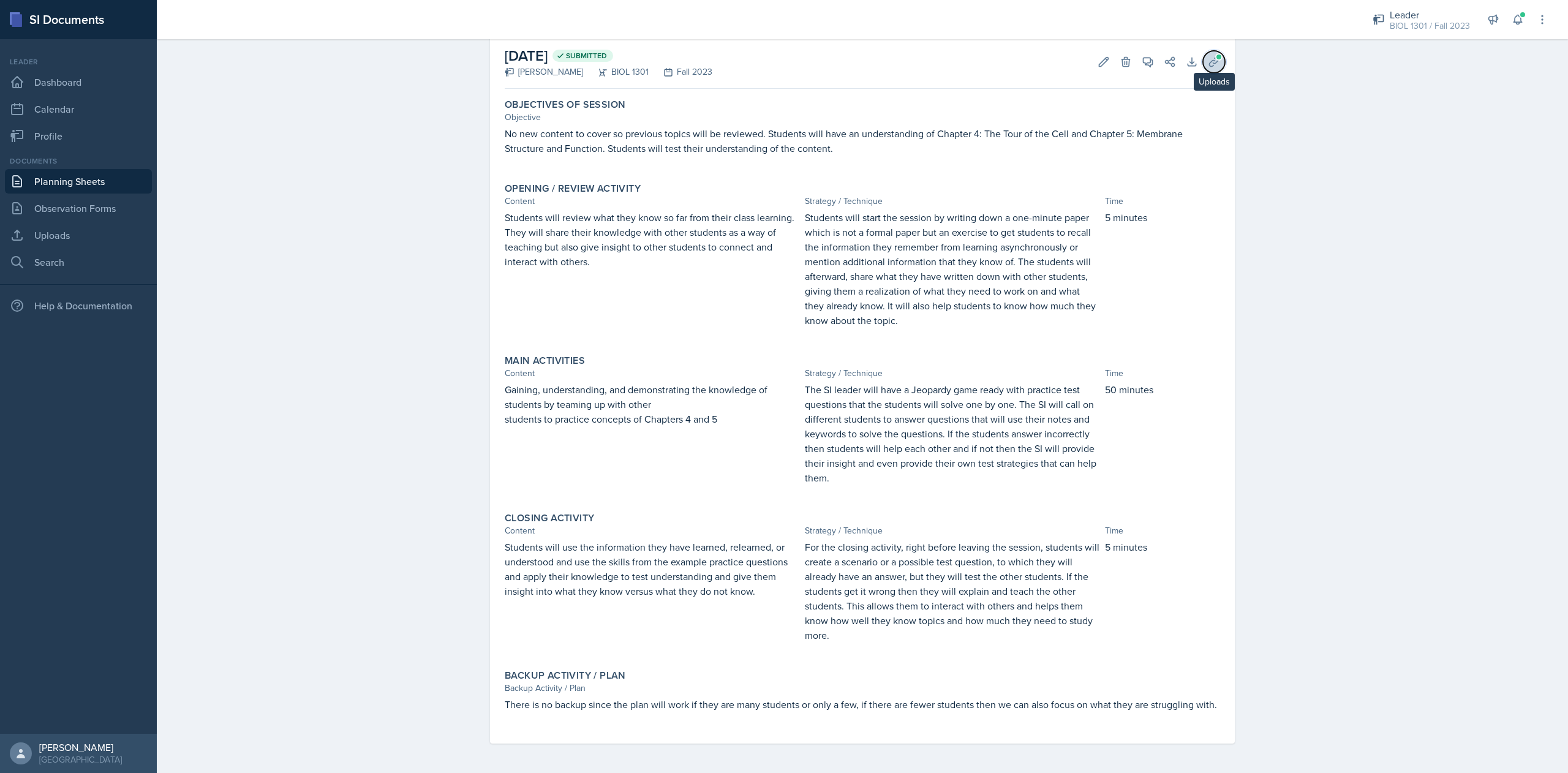
click at [1203, 71] on button "Uploads" at bounding box center [1214, 62] width 22 height 22
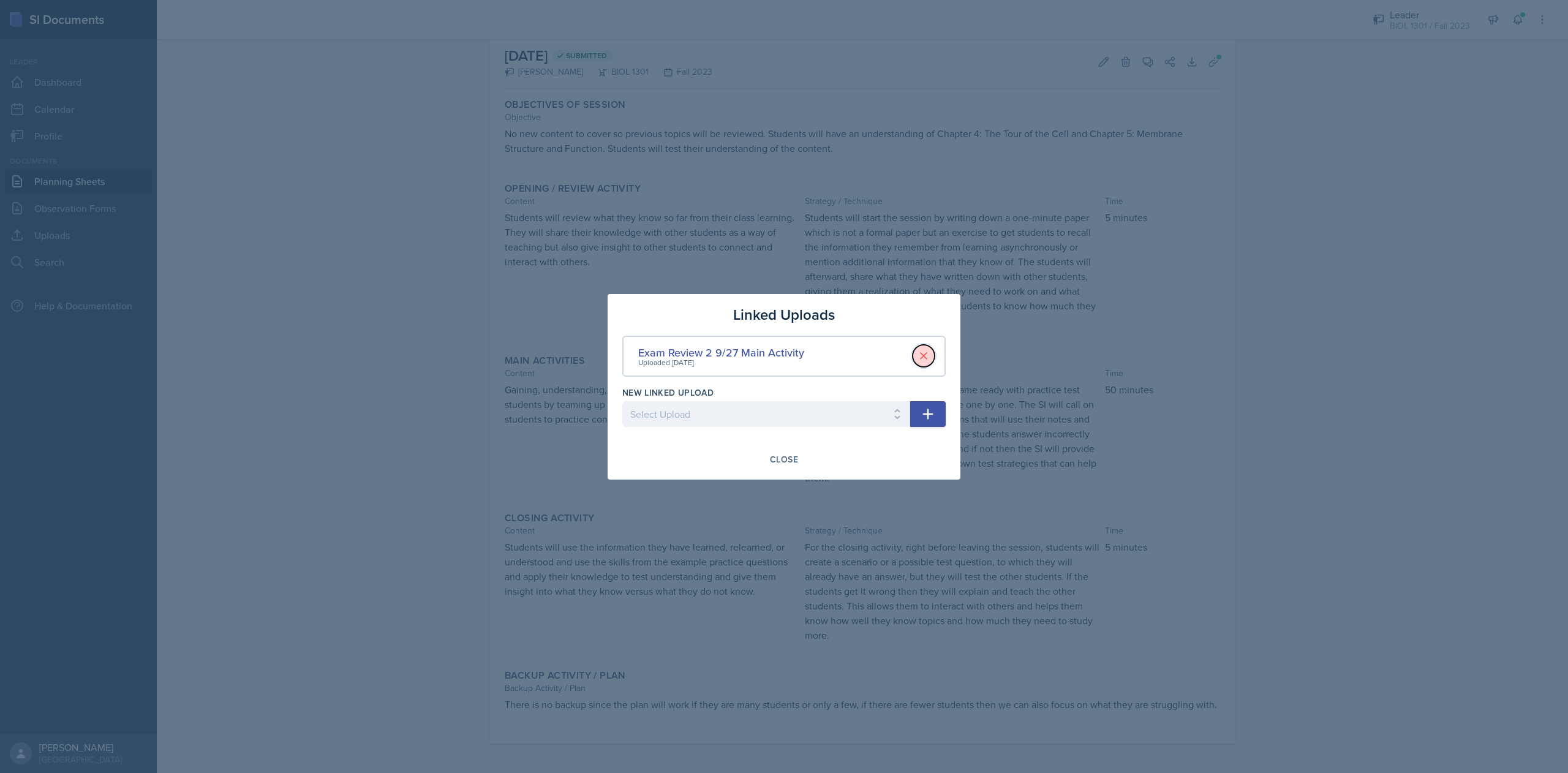
click at [924, 357] on icon at bounding box center [923, 356] width 6 height 6
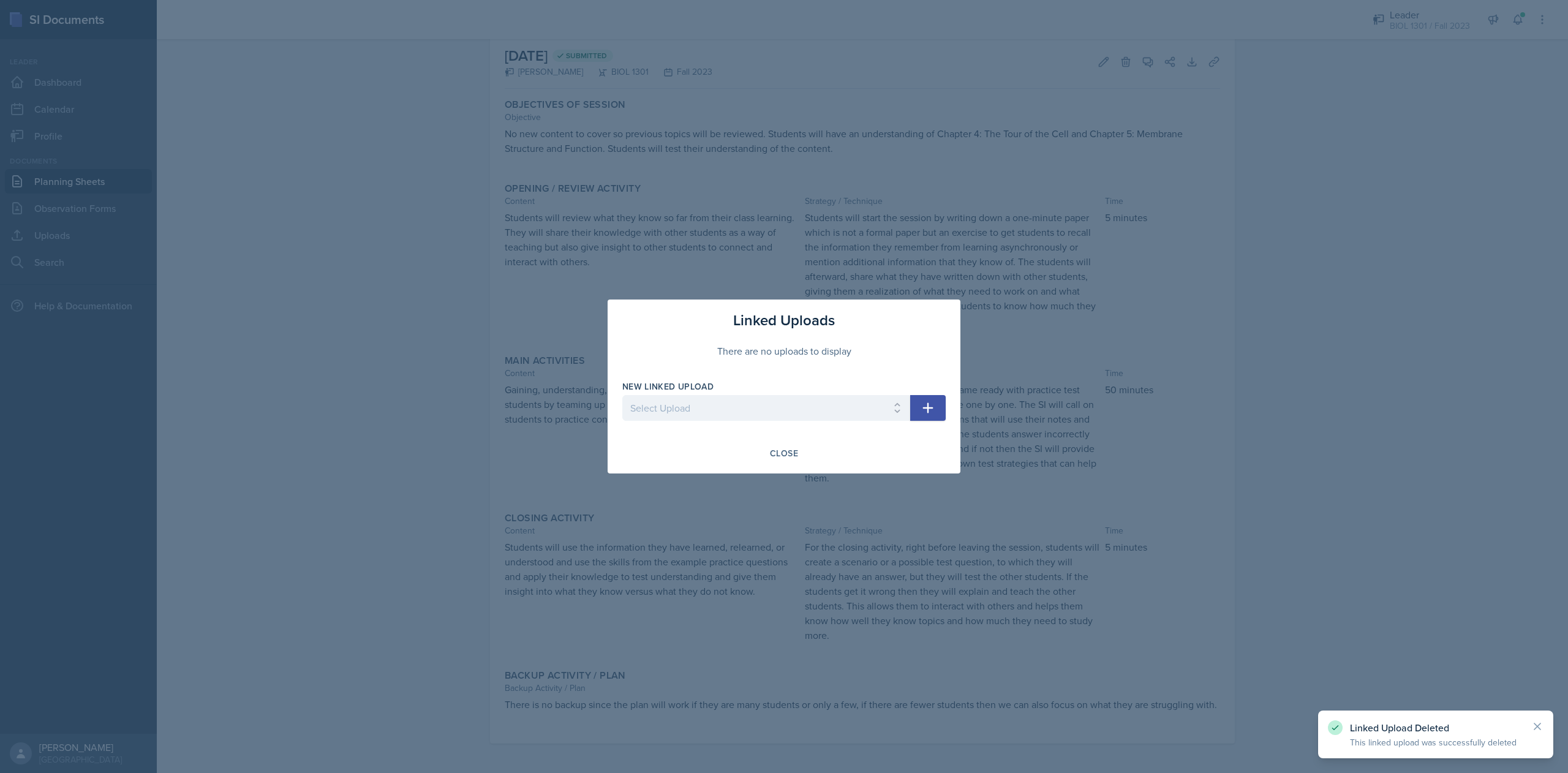
click at [1407, 732] on p "Linked Upload Deleted" at bounding box center [1436, 727] width 172 height 12
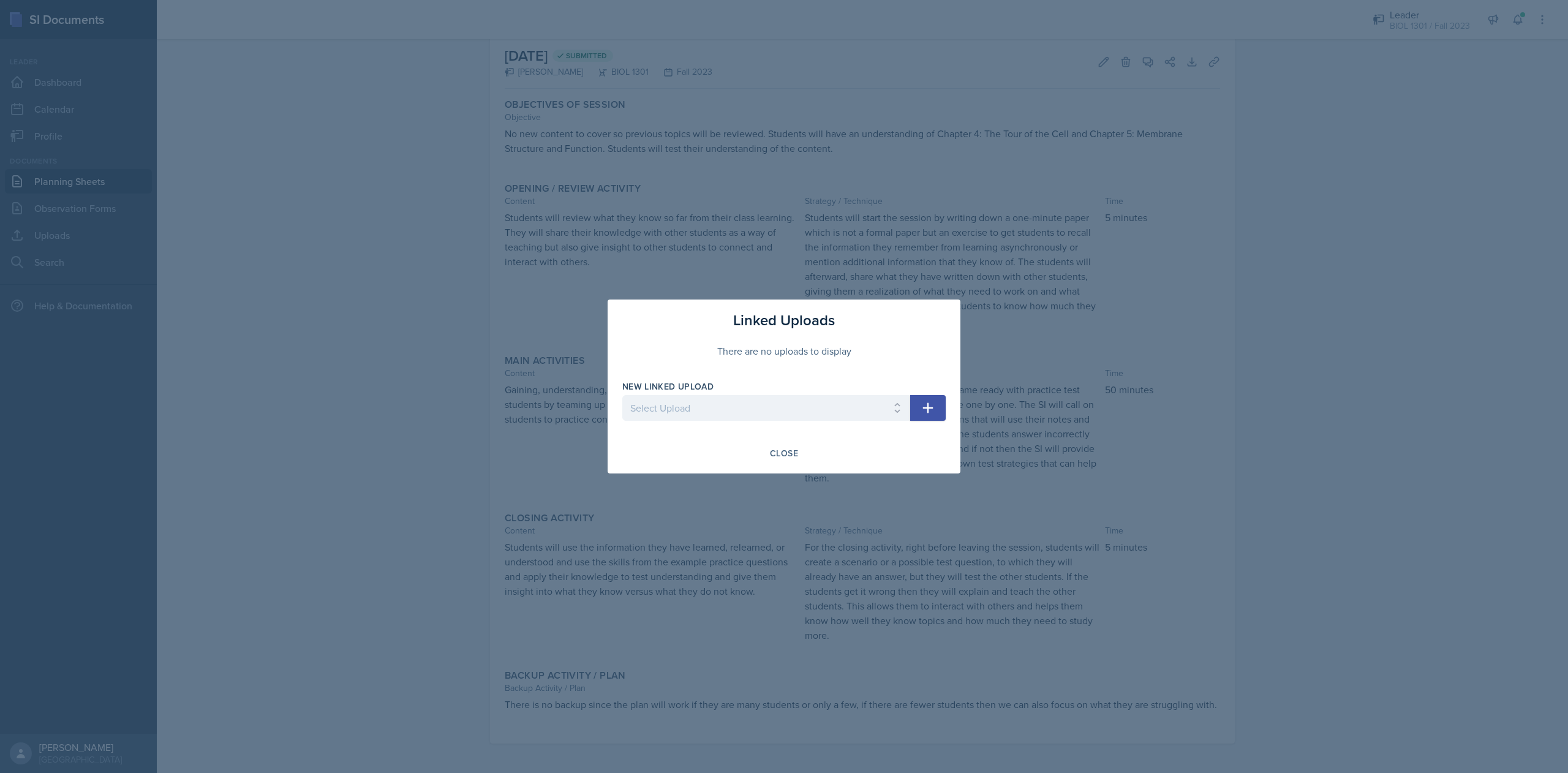
click at [932, 402] on icon "button" at bounding box center [927, 408] width 14 height 14
click at [927, 413] on icon "button" at bounding box center [928, 408] width 10 height 10
click at [875, 412] on select "Select Upload Session 8/28 Main Activity Session 9/6 Main Activity Exam Review …" at bounding box center [767, 408] width 288 height 26
select select "55b3d73f-4fde-4c44-a489-11d4b217aacd"
click at [623, 395] on select "Select Upload Session 8/28 Main Activity Session 9/6 Main Activity Exam Review …" at bounding box center [767, 408] width 288 height 26
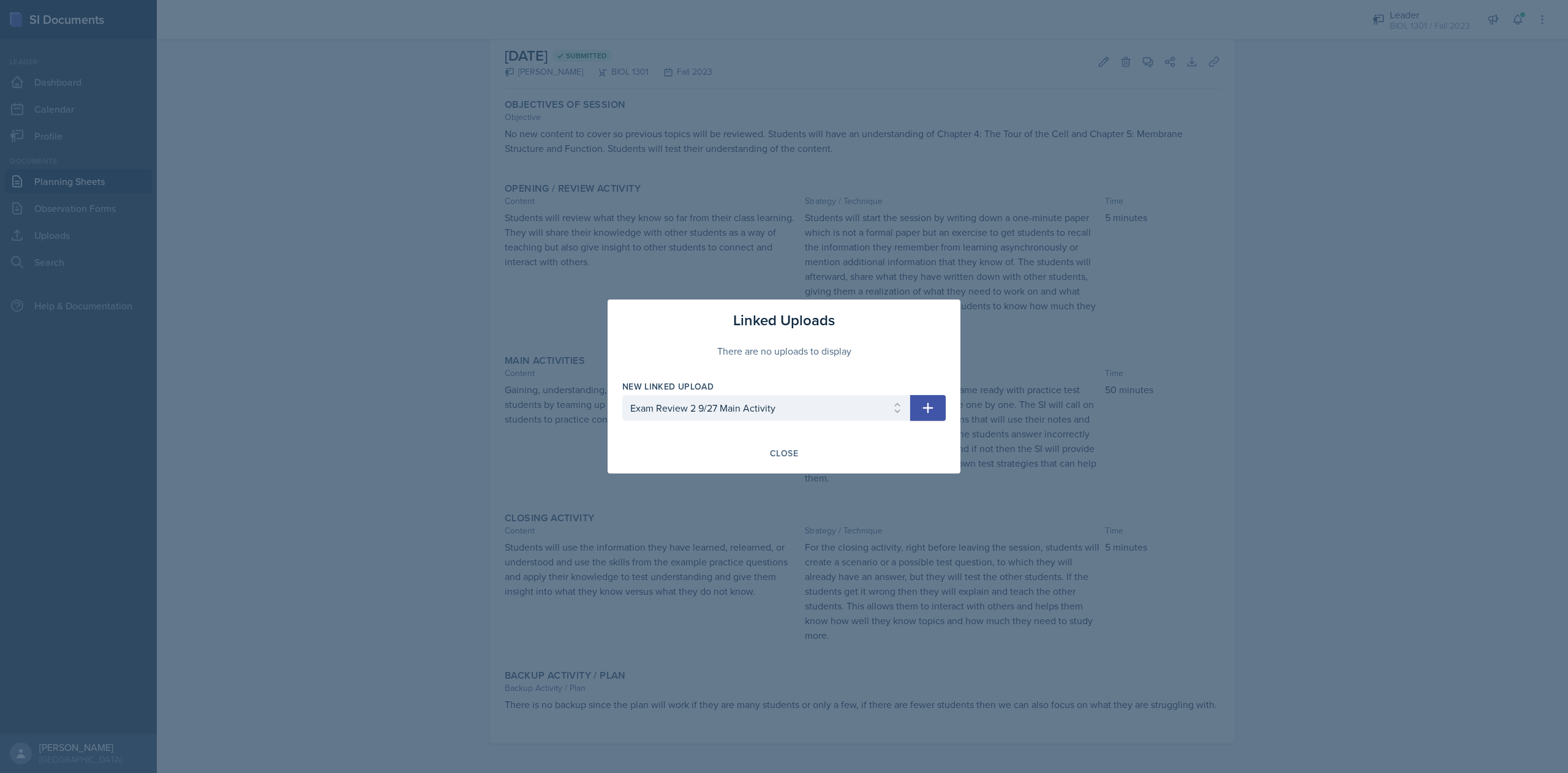
click at [929, 416] on button "button" at bounding box center [928, 408] width 36 height 26
select select
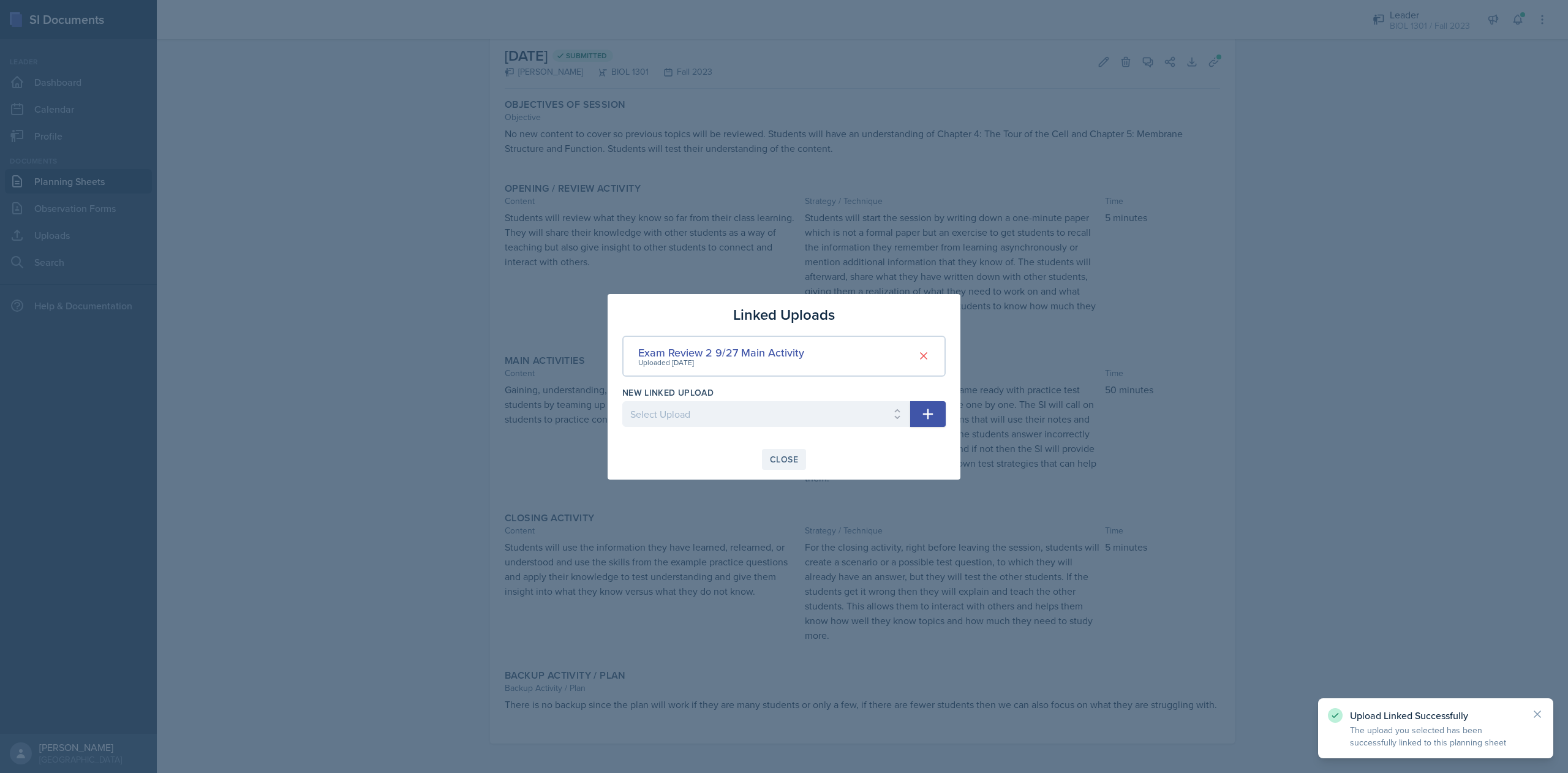
click at [771, 460] on div "Close" at bounding box center [784, 459] width 28 height 10
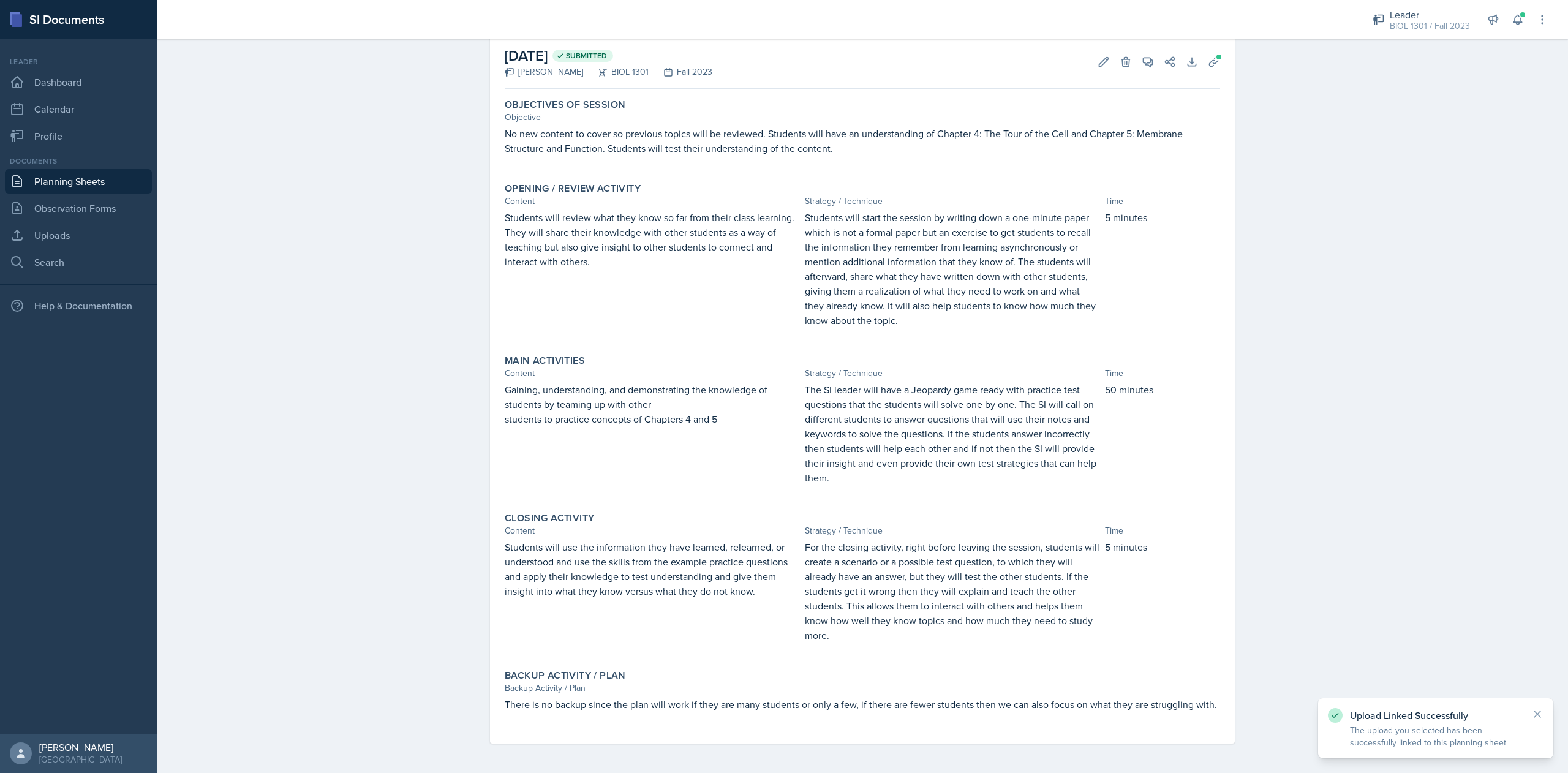
scroll to position [0, 0]
